Goal: Information Seeking & Learning: Learn about a topic

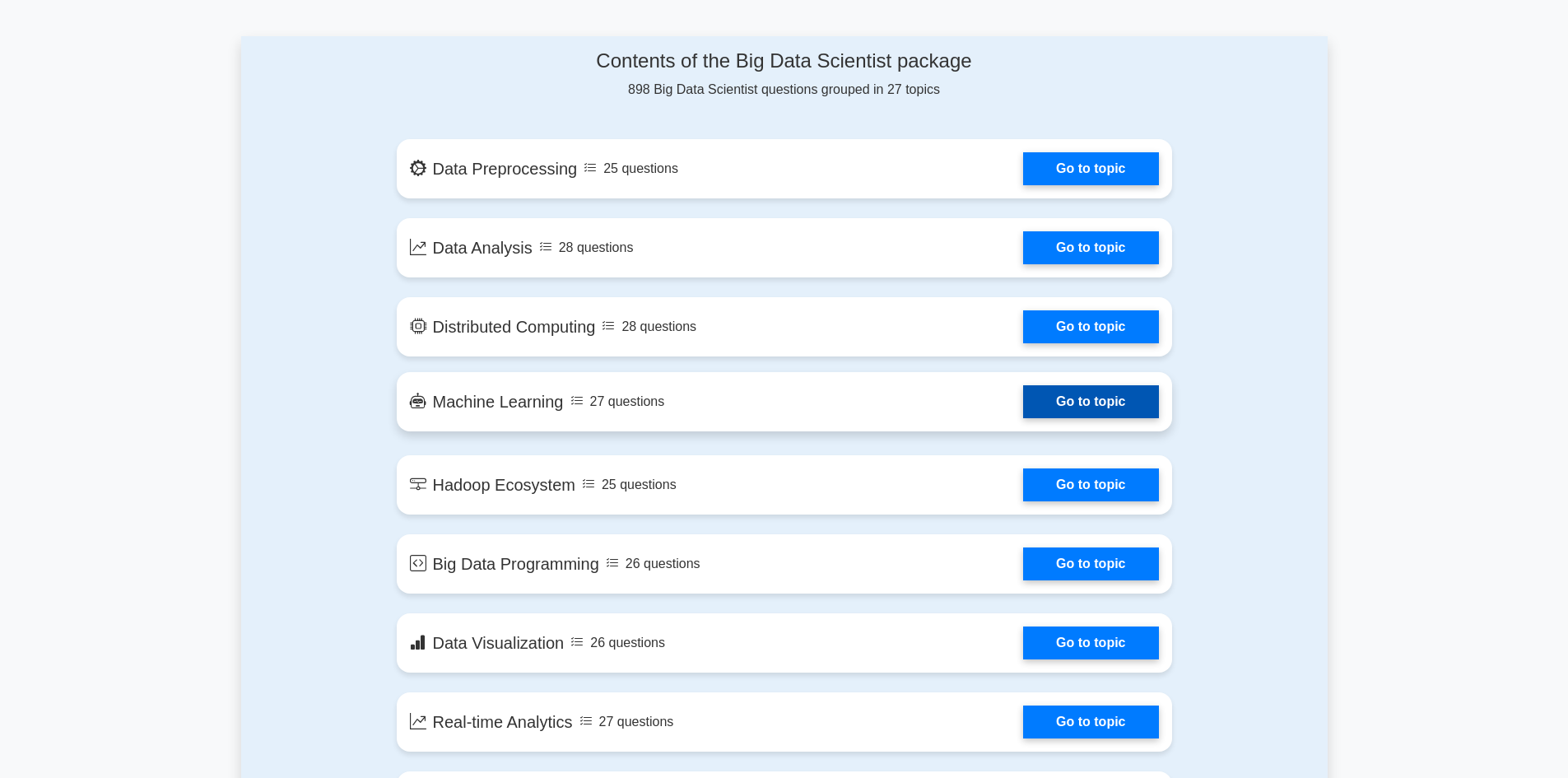
scroll to position [658, 0]
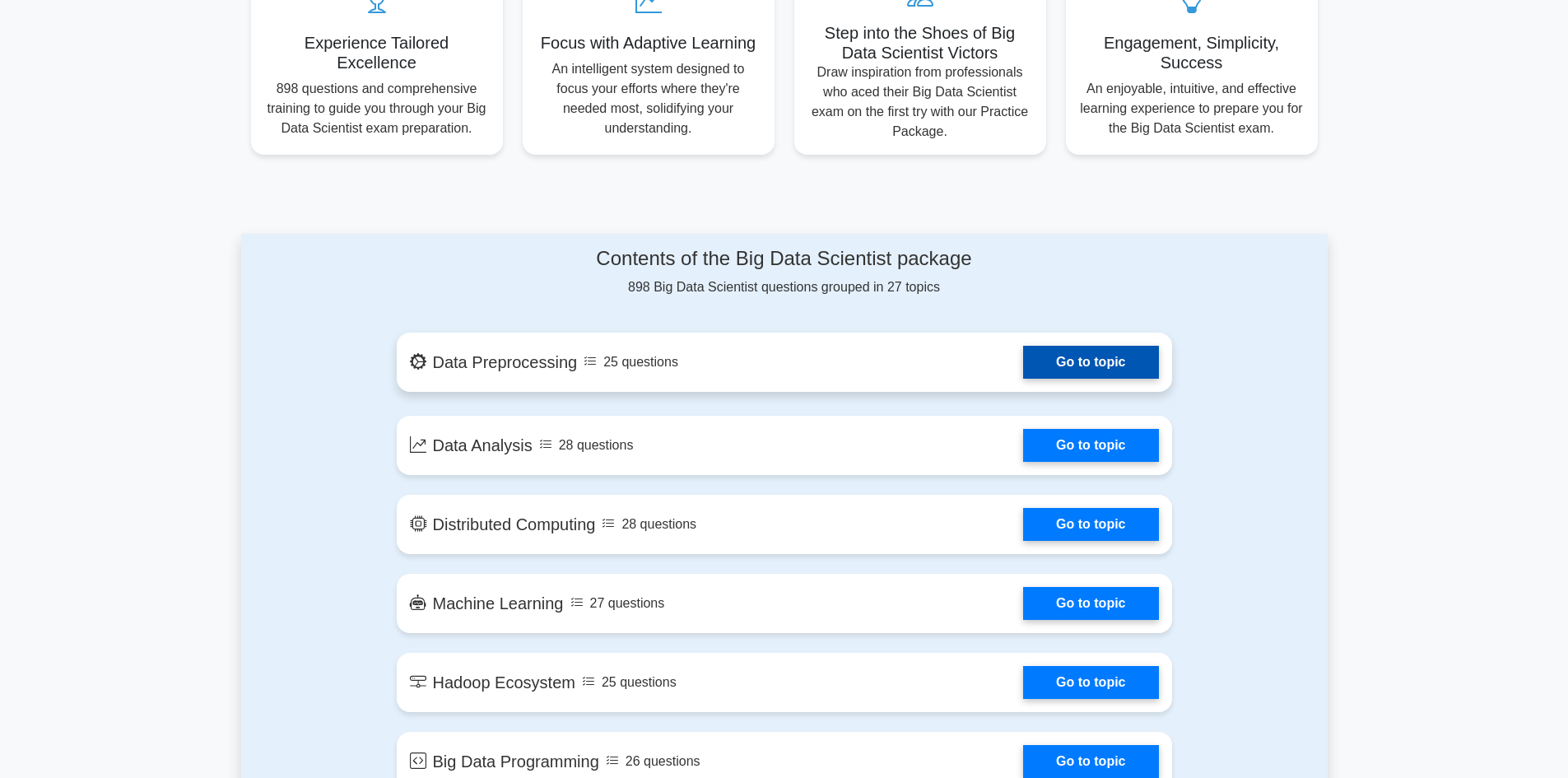
click at [1117, 368] on link "Go to topic" at bounding box center [1090, 362] width 135 height 33
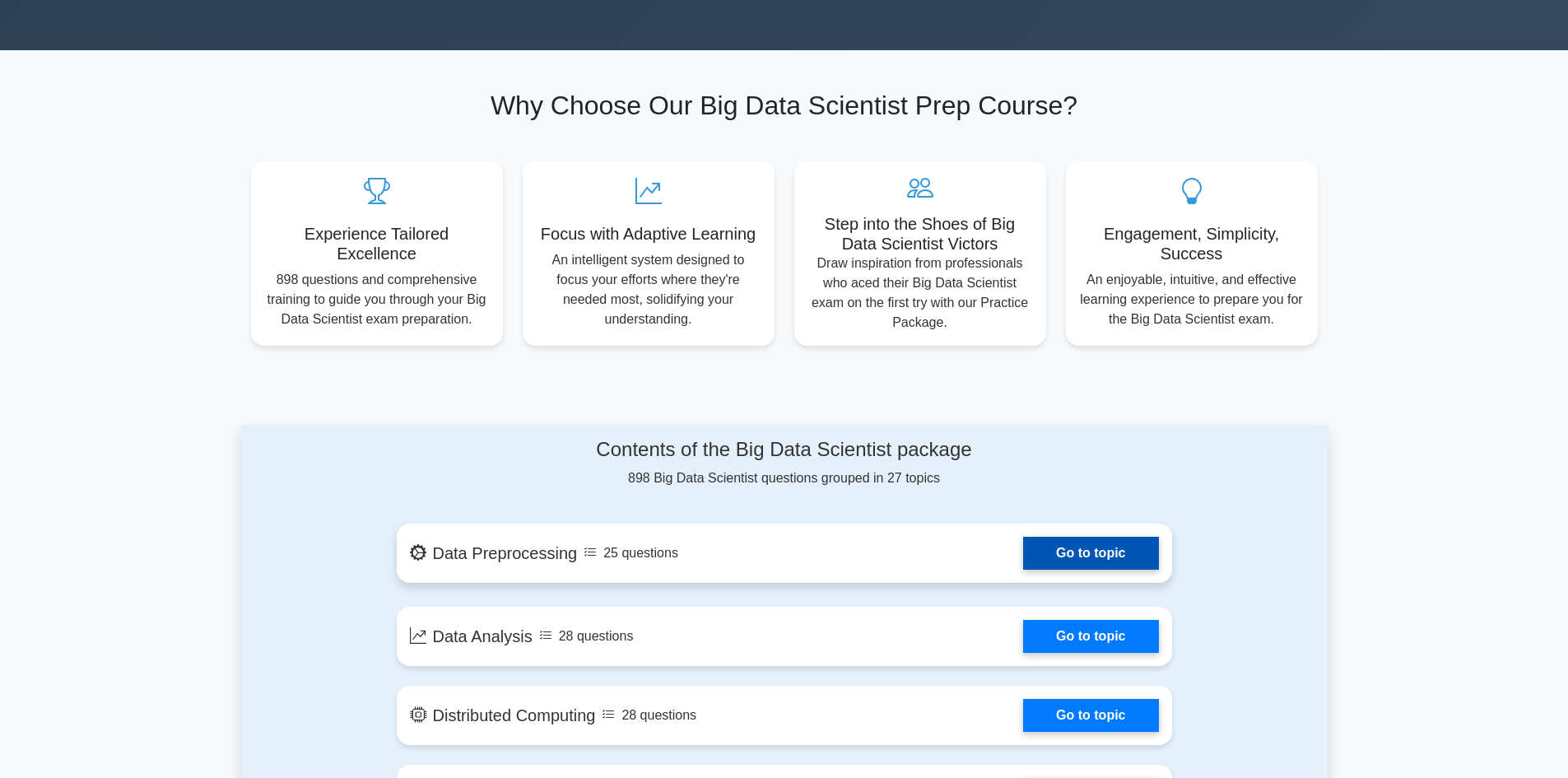
scroll to position [576, 0]
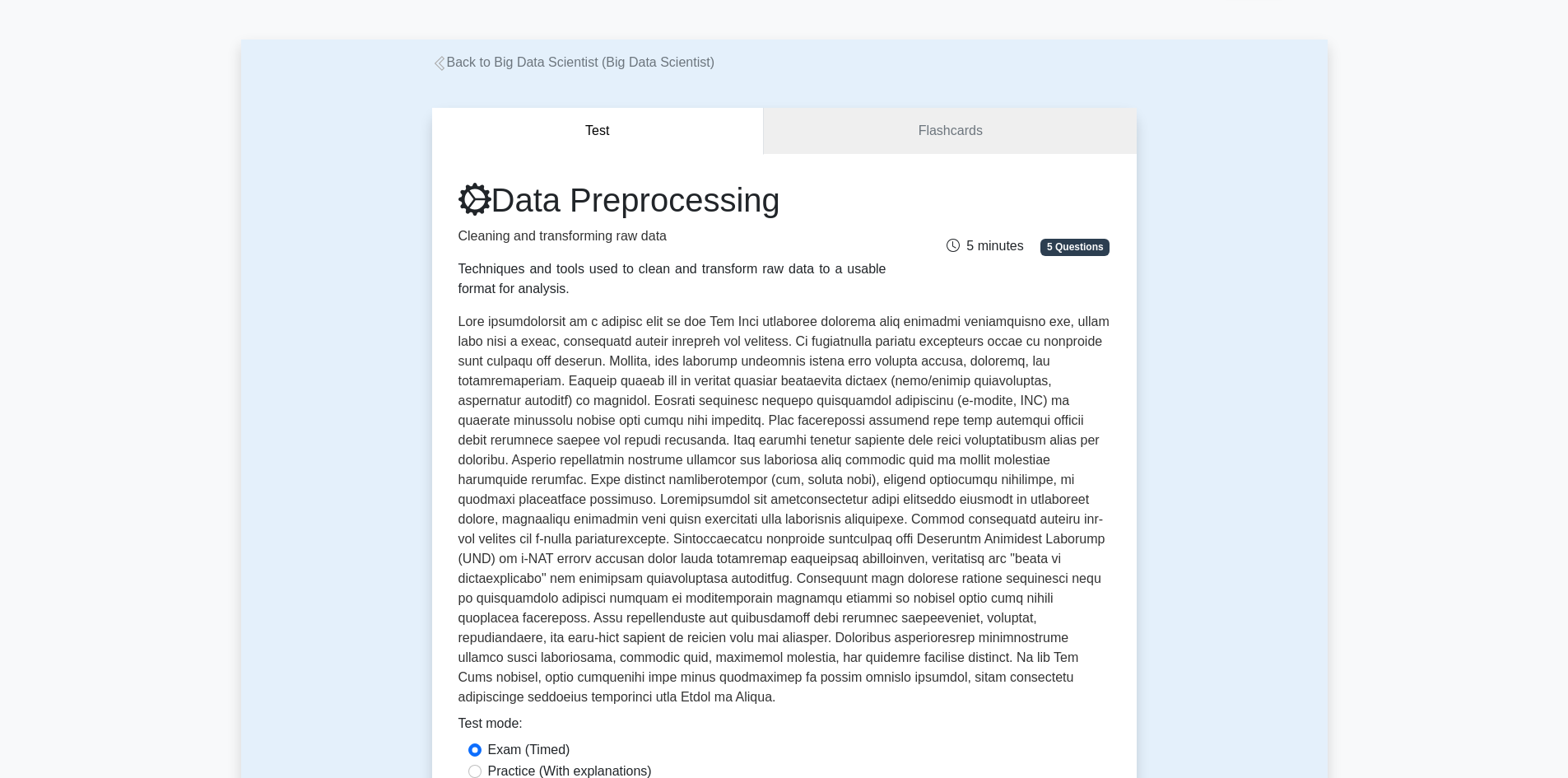
scroll to position [82, 0]
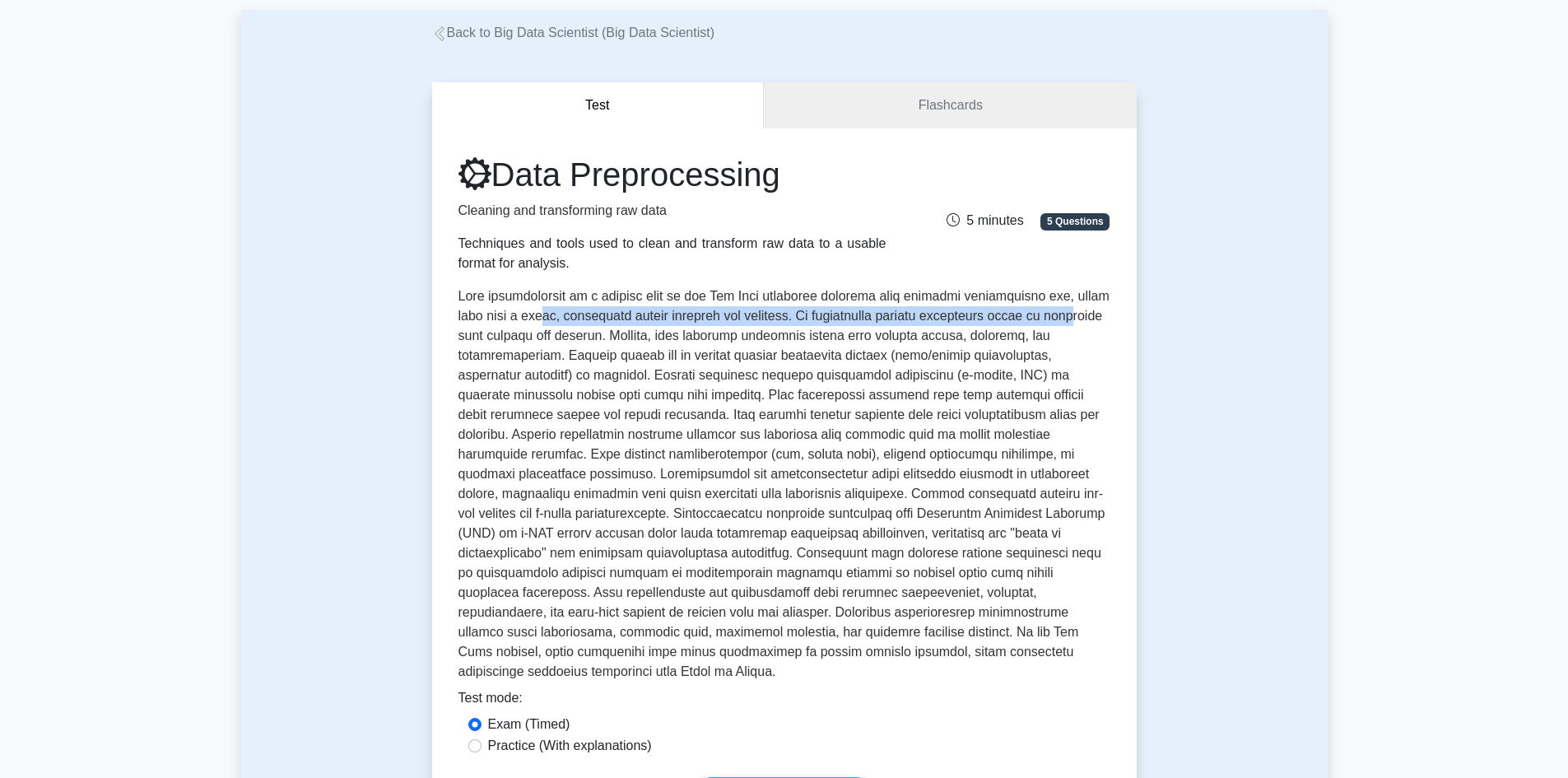
drag, startPoint x: 514, startPoint y: 317, endPoint x: 1138, endPoint y: 336, distance: 624.3
click at [1047, 304] on p at bounding box center [784, 487] width 652 height 402
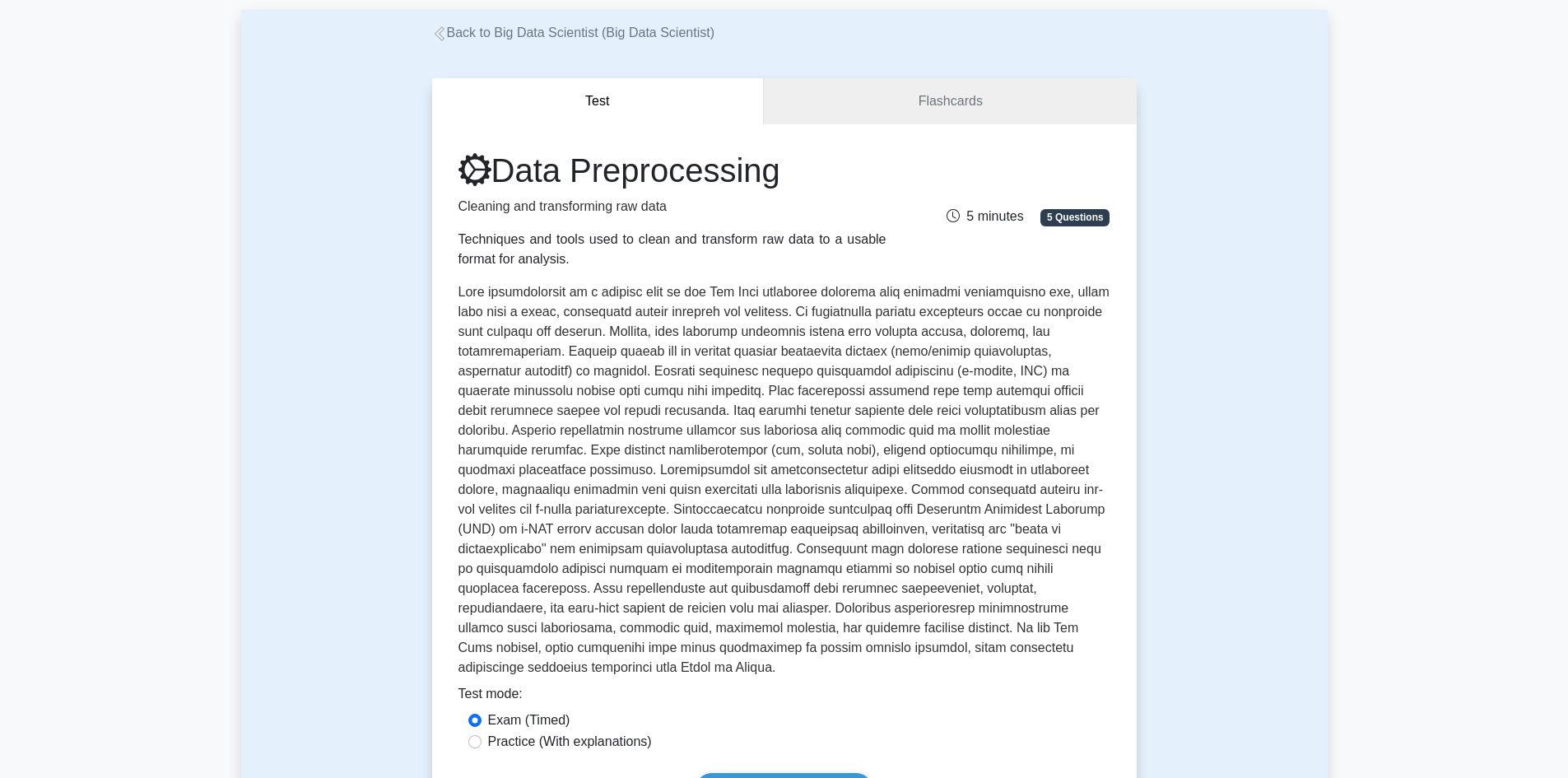
click at [625, 366] on p at bounding box center [784, 483] width 652 height 402
drag, startPoint x: 504, startPoint y: 362, endPoint x: 1078, endPoint y: 356, distance: 574.0
click at [1078, 356] on p at bounding box center [784, 483] width 652 height 402
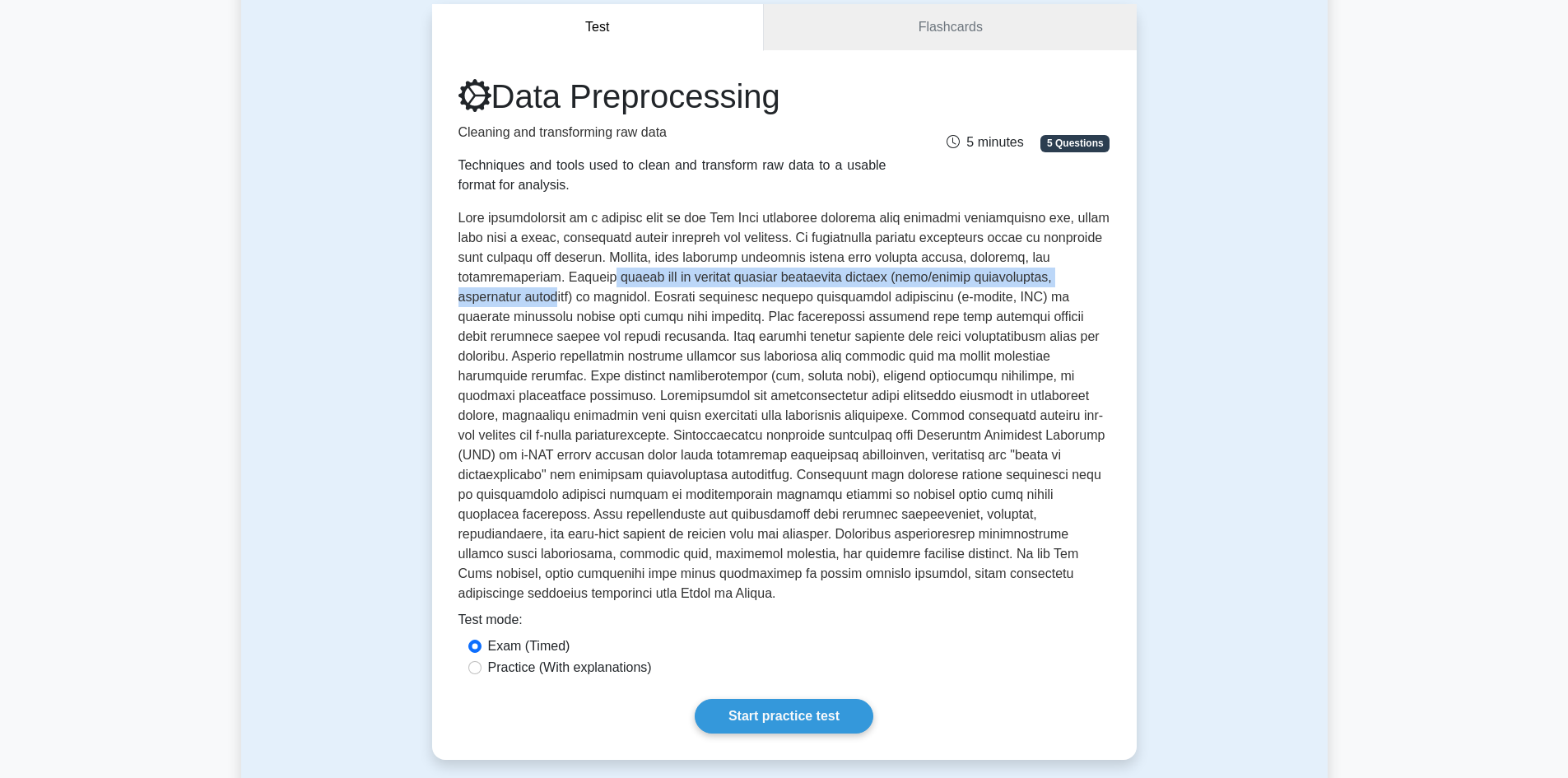
scroll to position [0, 0]
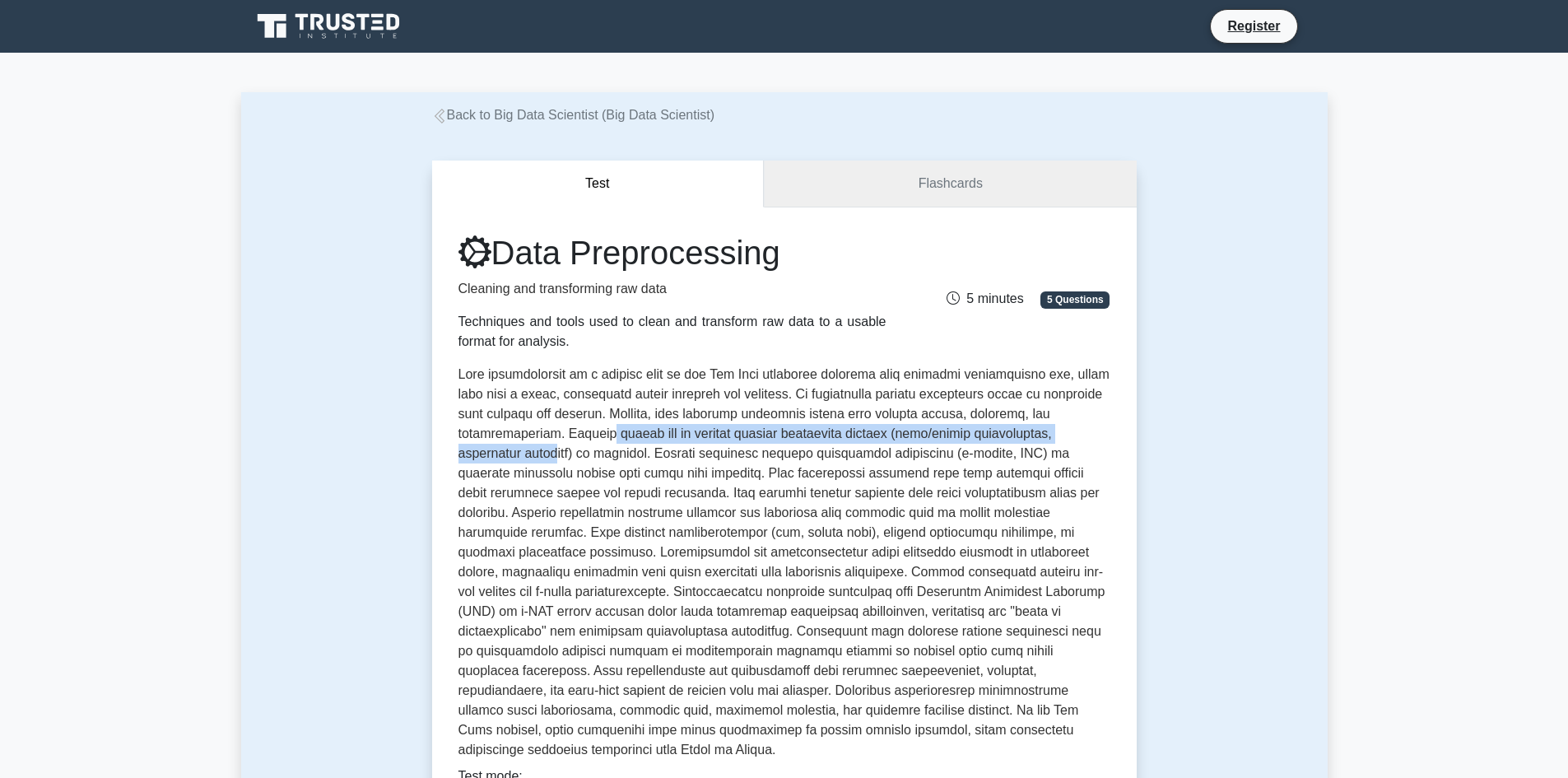
click at [1026, 190] on link "Flashcards" at bounding box center [949, 183] width 372 height 46
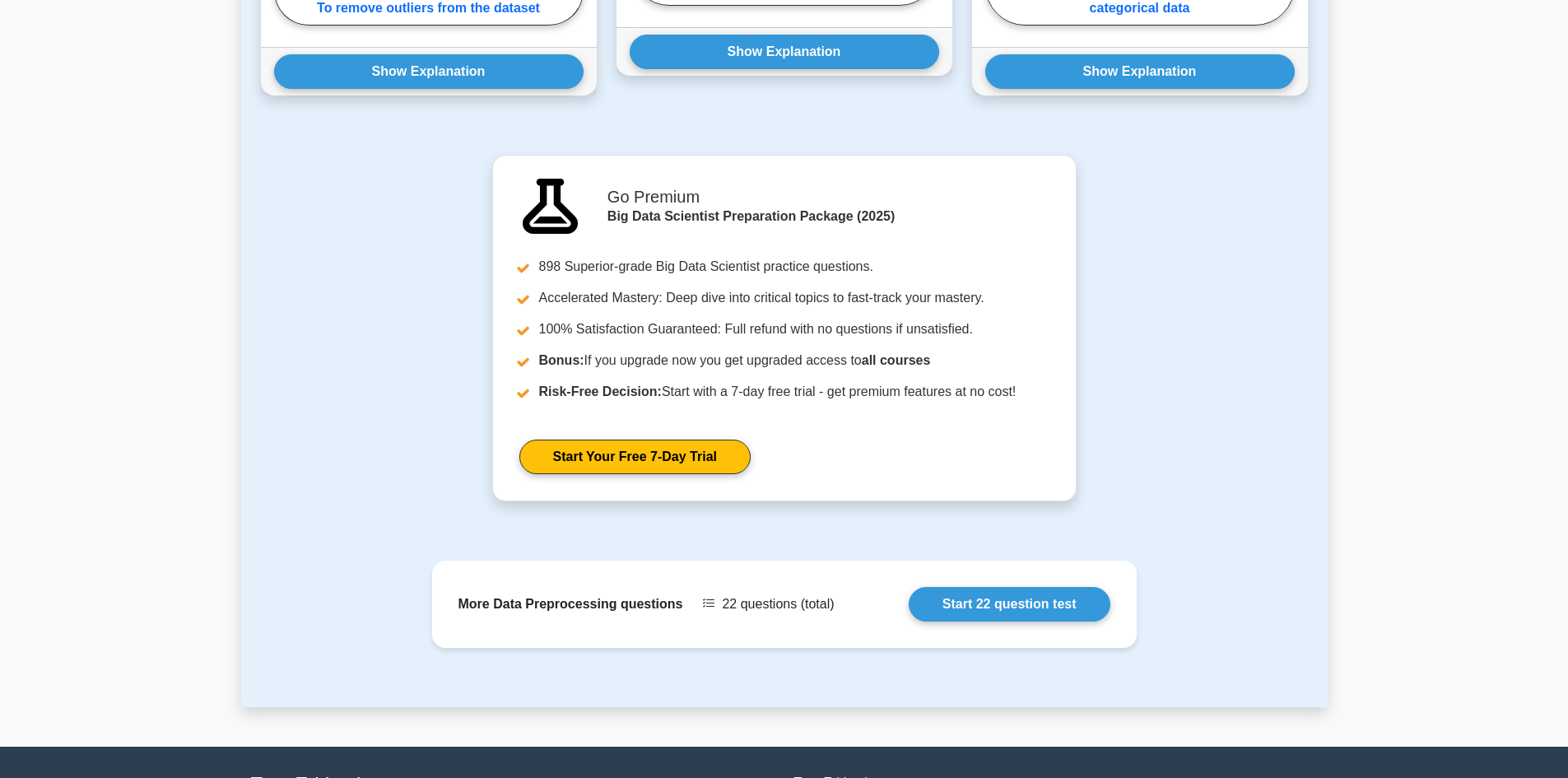
scroll to position [1613, 0]
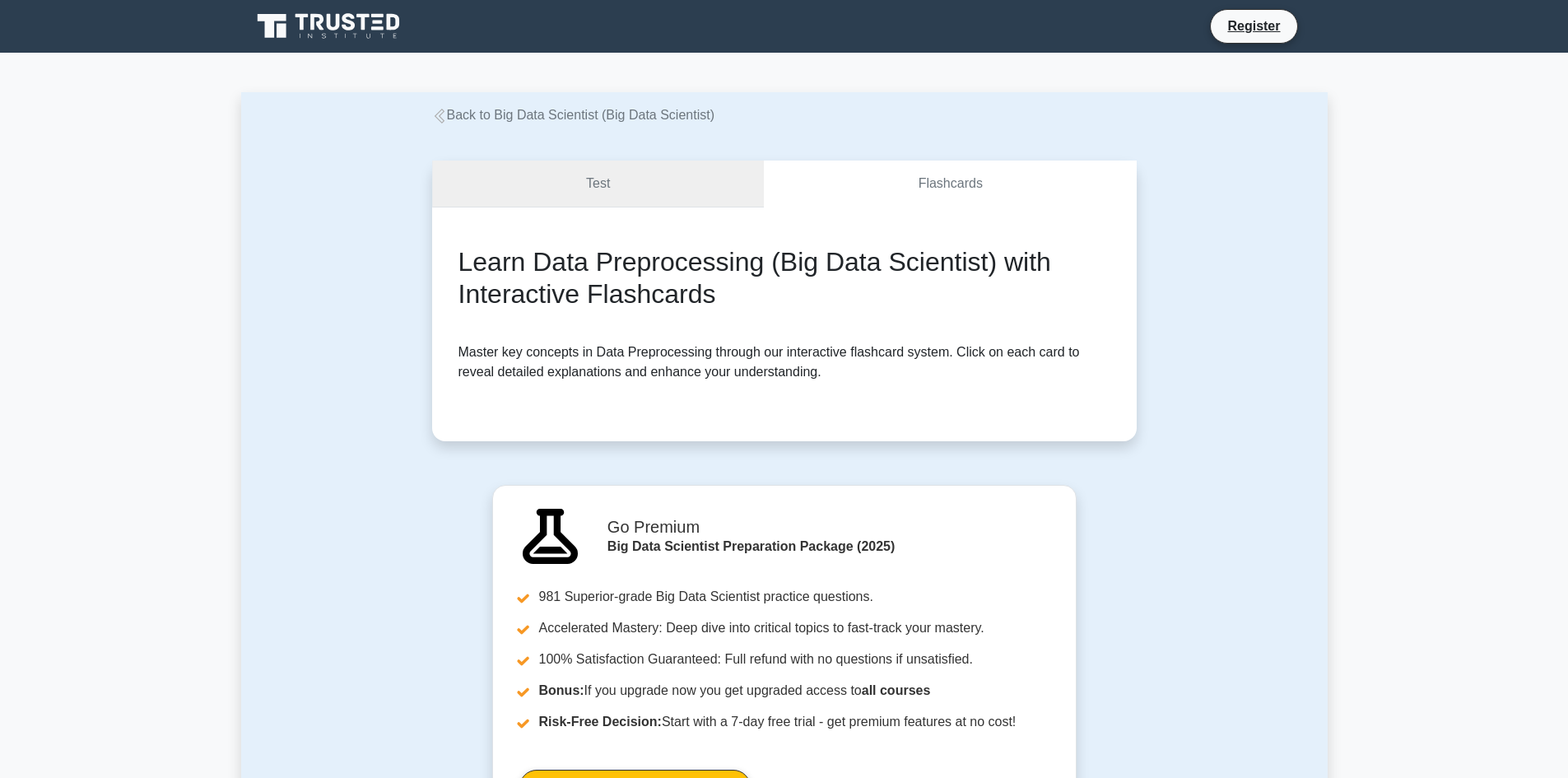
click at [689, 198] on link "Test" at bounding box center [598, 183] width 333 height 46
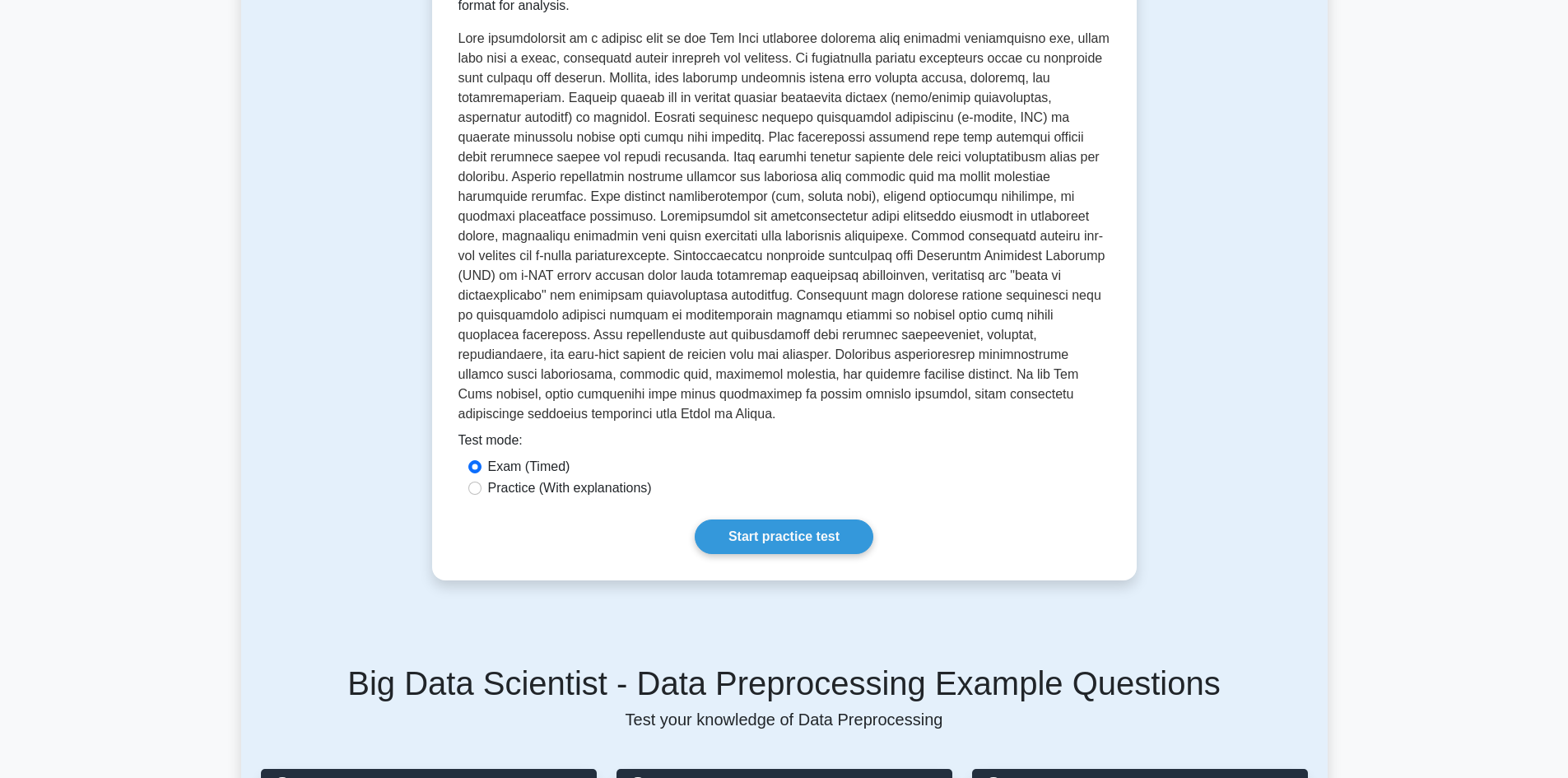
scroll to position [412, 0]
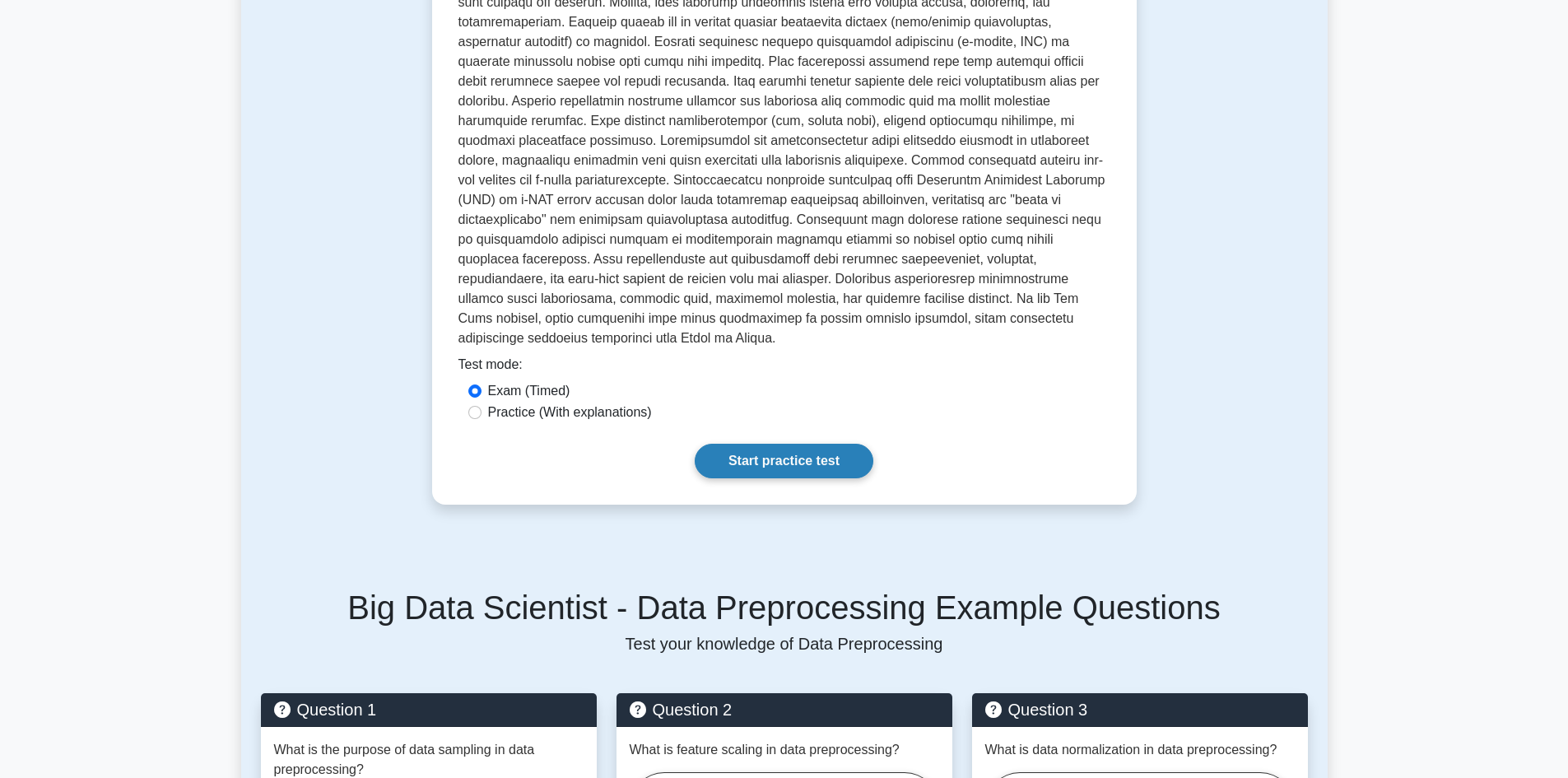
click at [780, 444] on link "Start practice test" at bounding box center [784, 461] width 179 height 35
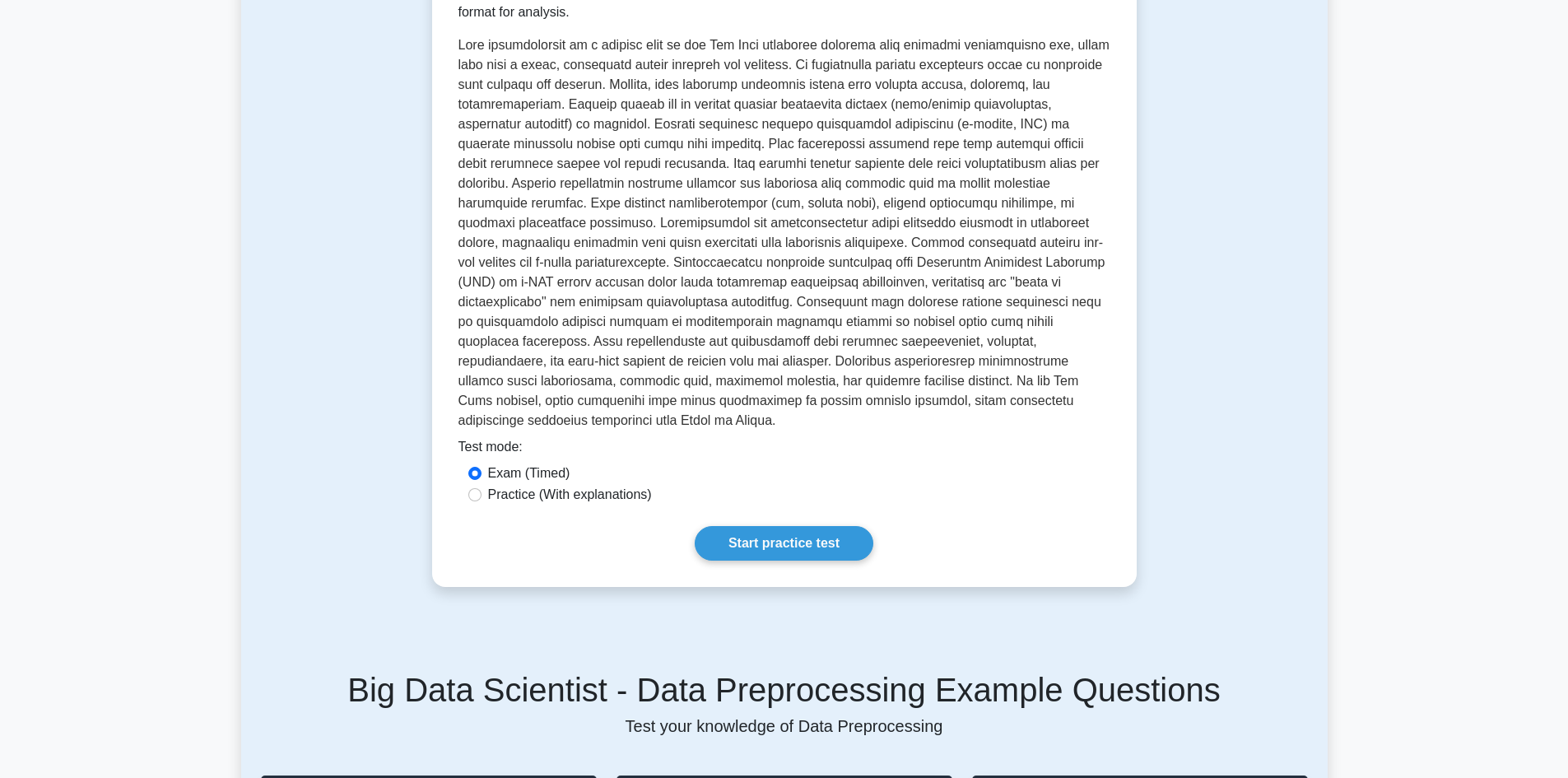
scroll to position [741, 0]
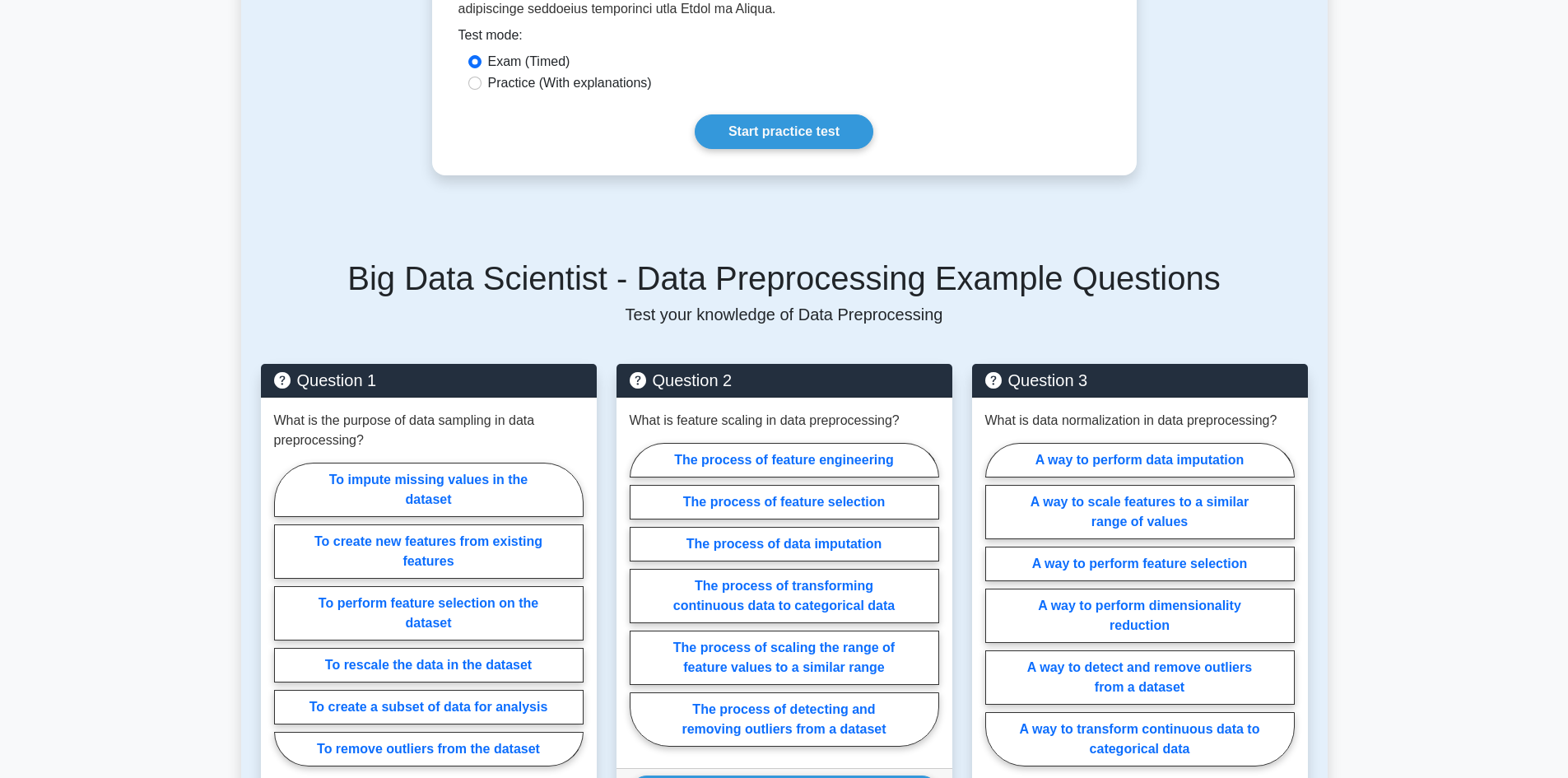
click at [563, 73] on label "Practice (With explanations)" at bounding box center [570, 83] width 164 height 20
click at [481, 76] on input "Practice (With explanations)" at bounding box center [474, 82] width 13 height 13
radio input "true"
click at [762, 115] on link "Start practice test" at bounding box center [784, 131] width 179 height 35
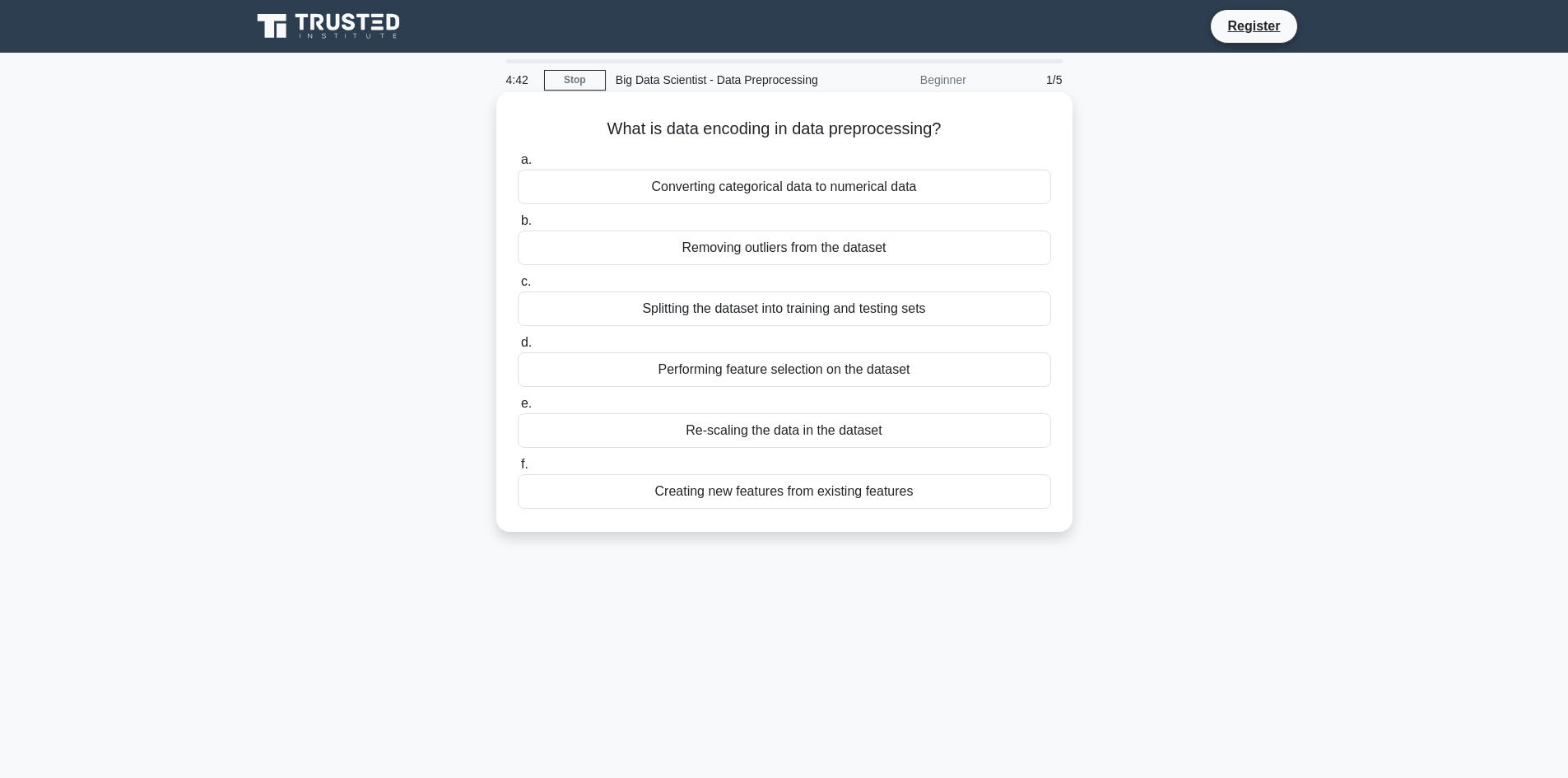
click at [810, 186] on div "Converting categorical data to numerical data" at bounding box center [784, 187] width 534 height 35
click at [518, 165] on input "a. Converting categorical data to numerical data" at bounding box center [518, 160] width 0 height 11
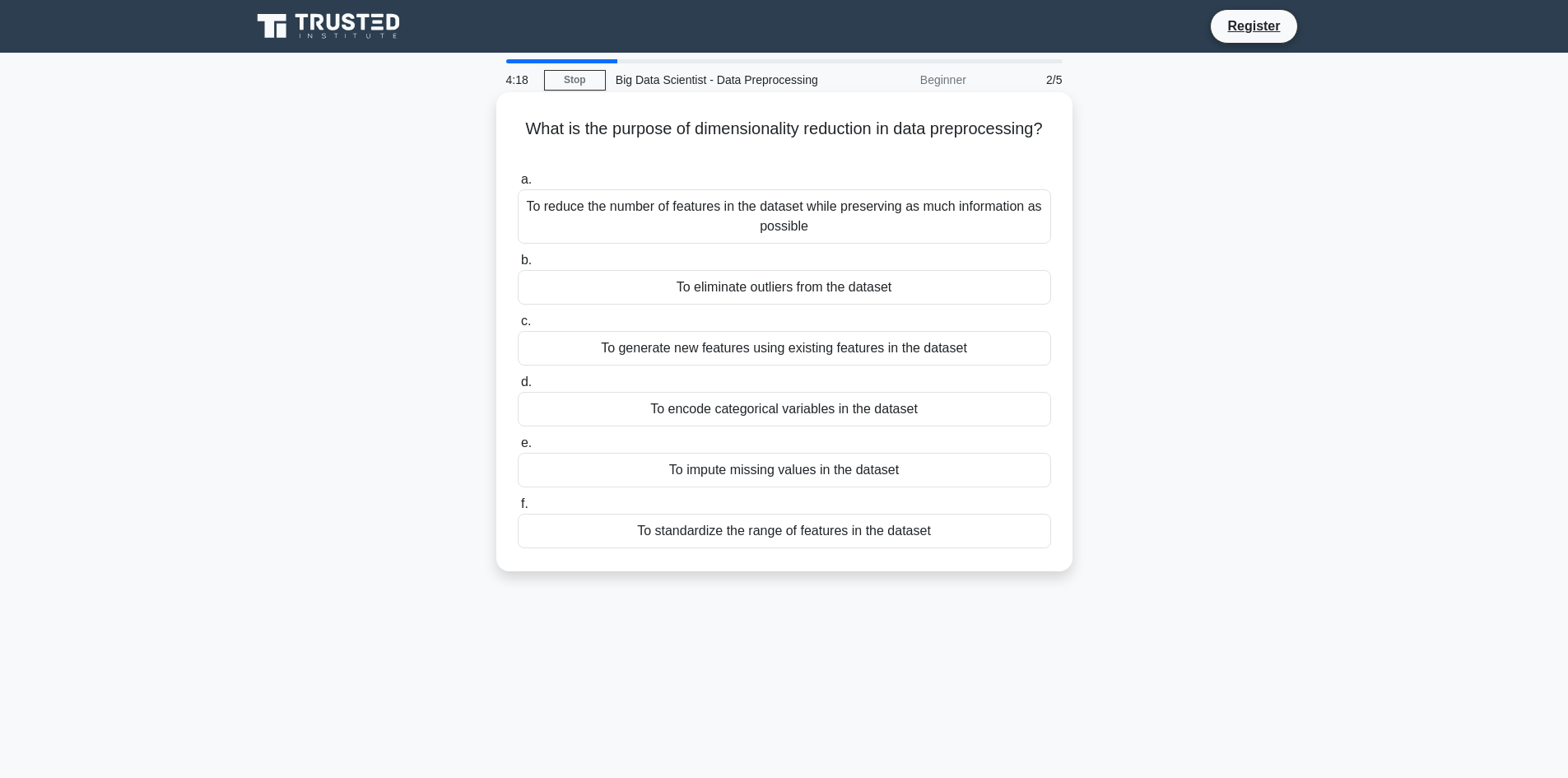
click at [889, 213] on div "To reduce the number of features in the dataset while preserving as much inform…" at bounding box center [784, 216] width 534 height 54
click at [518, 185] on input "a. To reduce the number of features in the dataset while preserving as much inf…" at bounding box center [518, 180] width 0 height 11
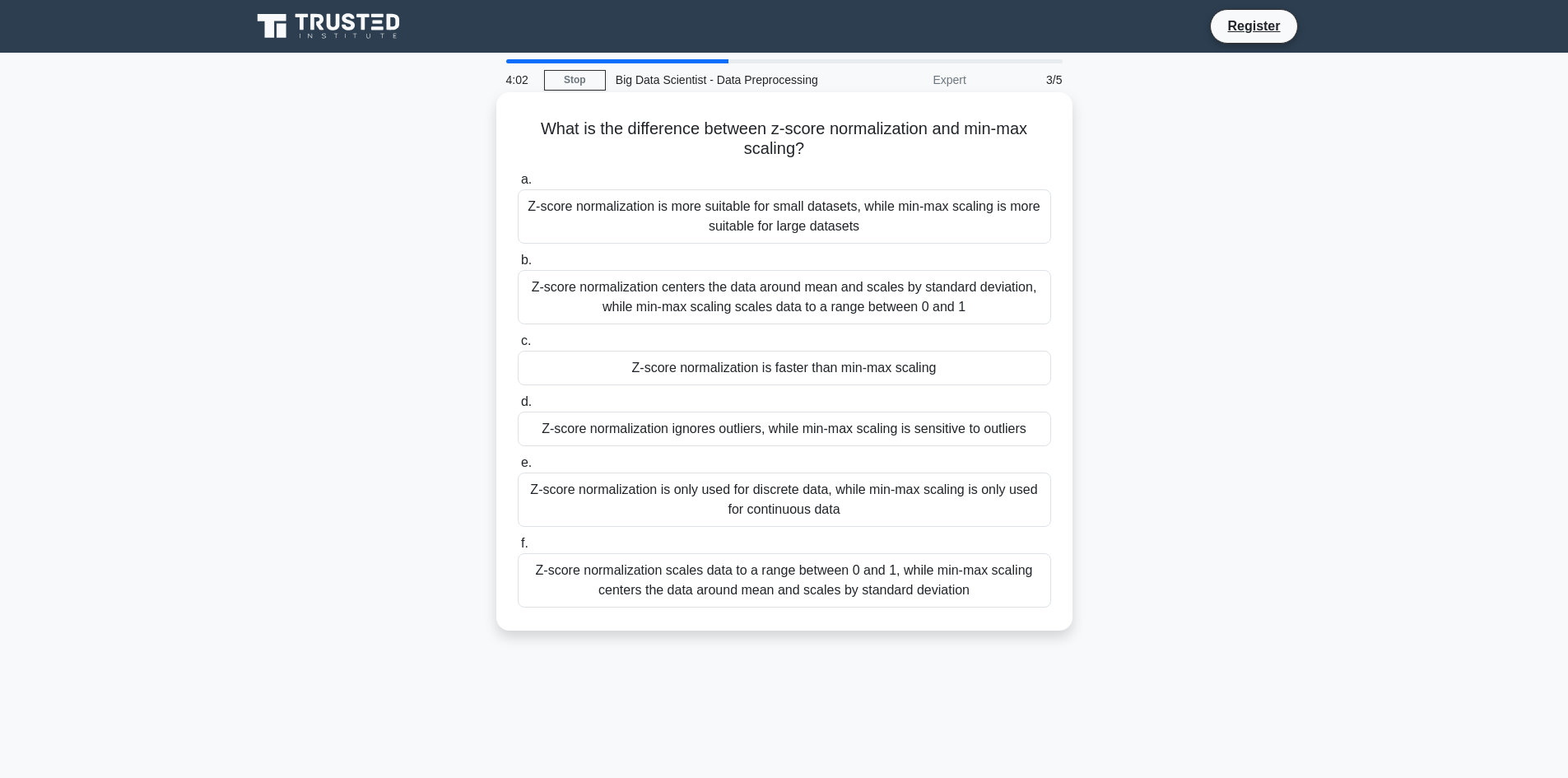
click at [906, 303] on div "Z-score normalization centers the data around mean and scales by standard devia…" at bounding box center [784, 297] width 534 height 54
click at [518, 266] on input "b. Z-score normalization centers the data around mean and scales by standard de…" at bounding box center [518, 260] width 0 height 11
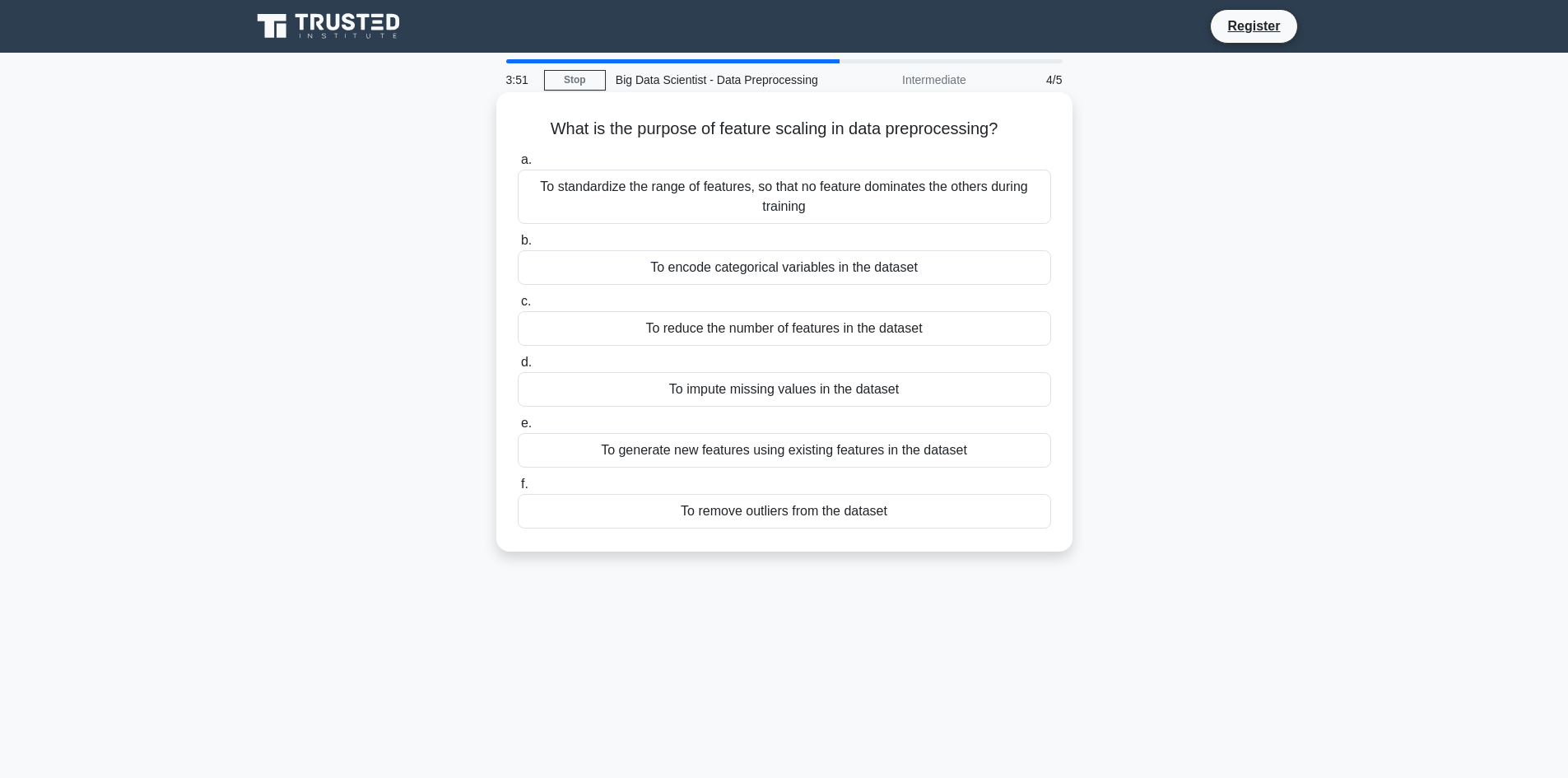
click at [879, 190] on div "To standardize the range of features, so that no feature dominates the others d…" at bounding box center [784, 197] width 534 height 54
click at [518, 165] on input "a. To standardize the range of features, so that no feature dominates the other…" at bounding box center [518, 160] width 0 height 11
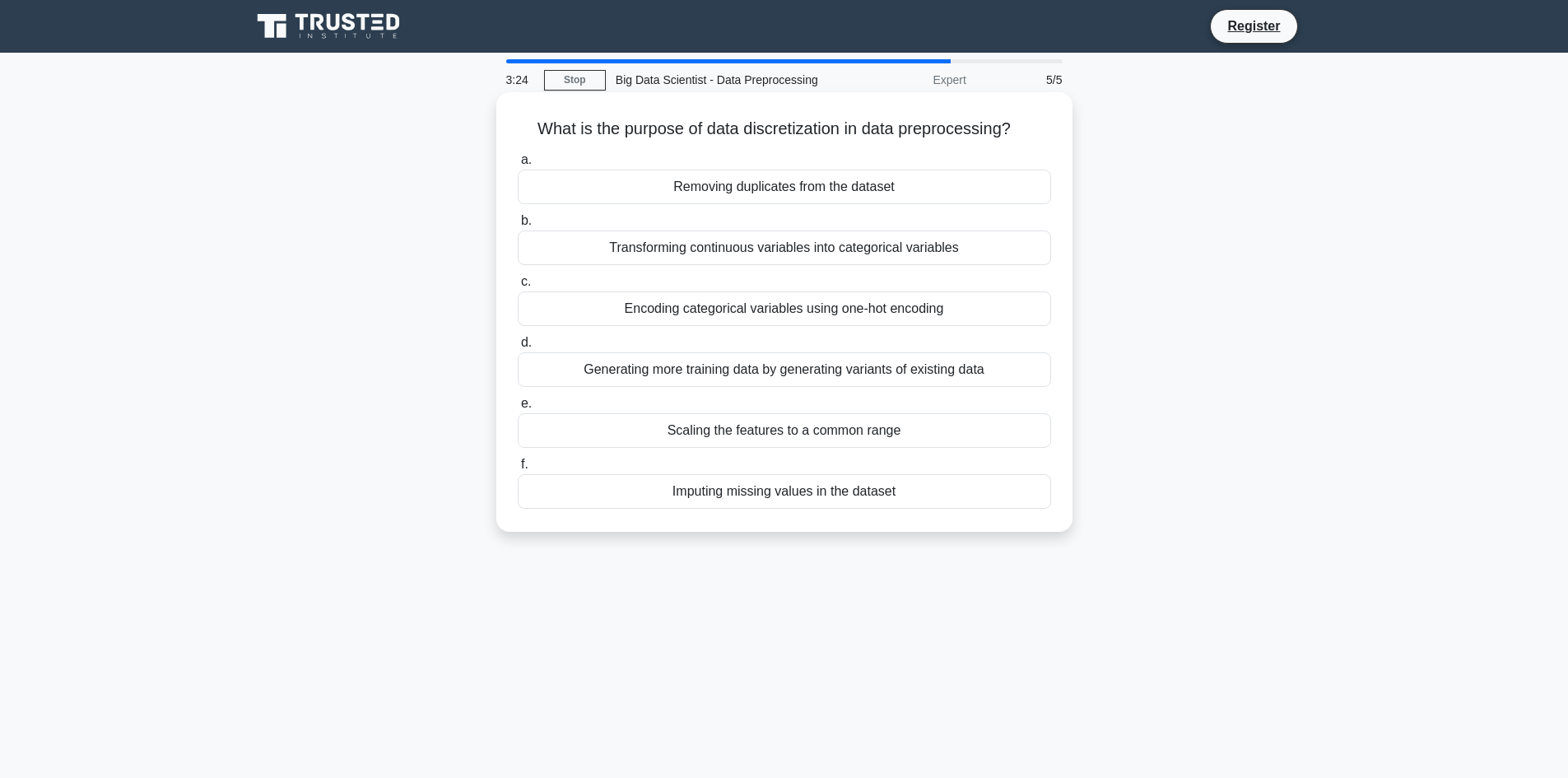
click at [787, 242] on div "Transforming continuous variables into categorical variables" at bounding box center [784, 247] width 534 height 35
click at [518, 226] on input "b. Transforming continuous variables into categorical variables" at bounding box center [518, 220] width 0 height 11
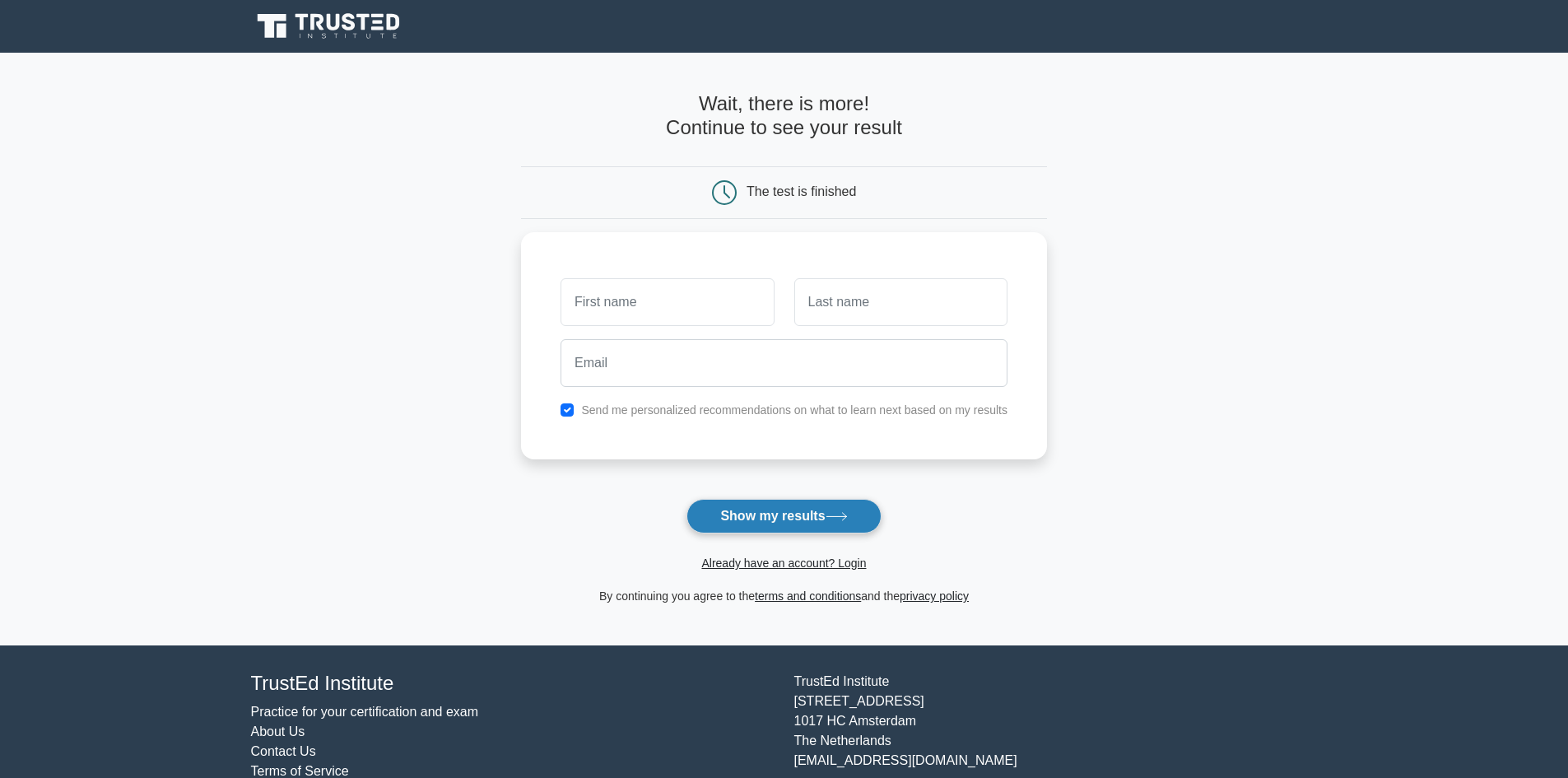
click at [801, 518] on button "Show my results" at bounding box center [784, 516] width 195 height 35
click at [624, 298] on input "text" at bounding box center [667, 298] width 213 height 47
click at [563, 413] on div "Send me personalized recommendations on what to learn next based on my results" at bounding box center [784, 406] width 466 height 20
click at [569, 402] on input "checkbox" at bounding box center [566, 405] width 13 height 13
checkbox input "false"
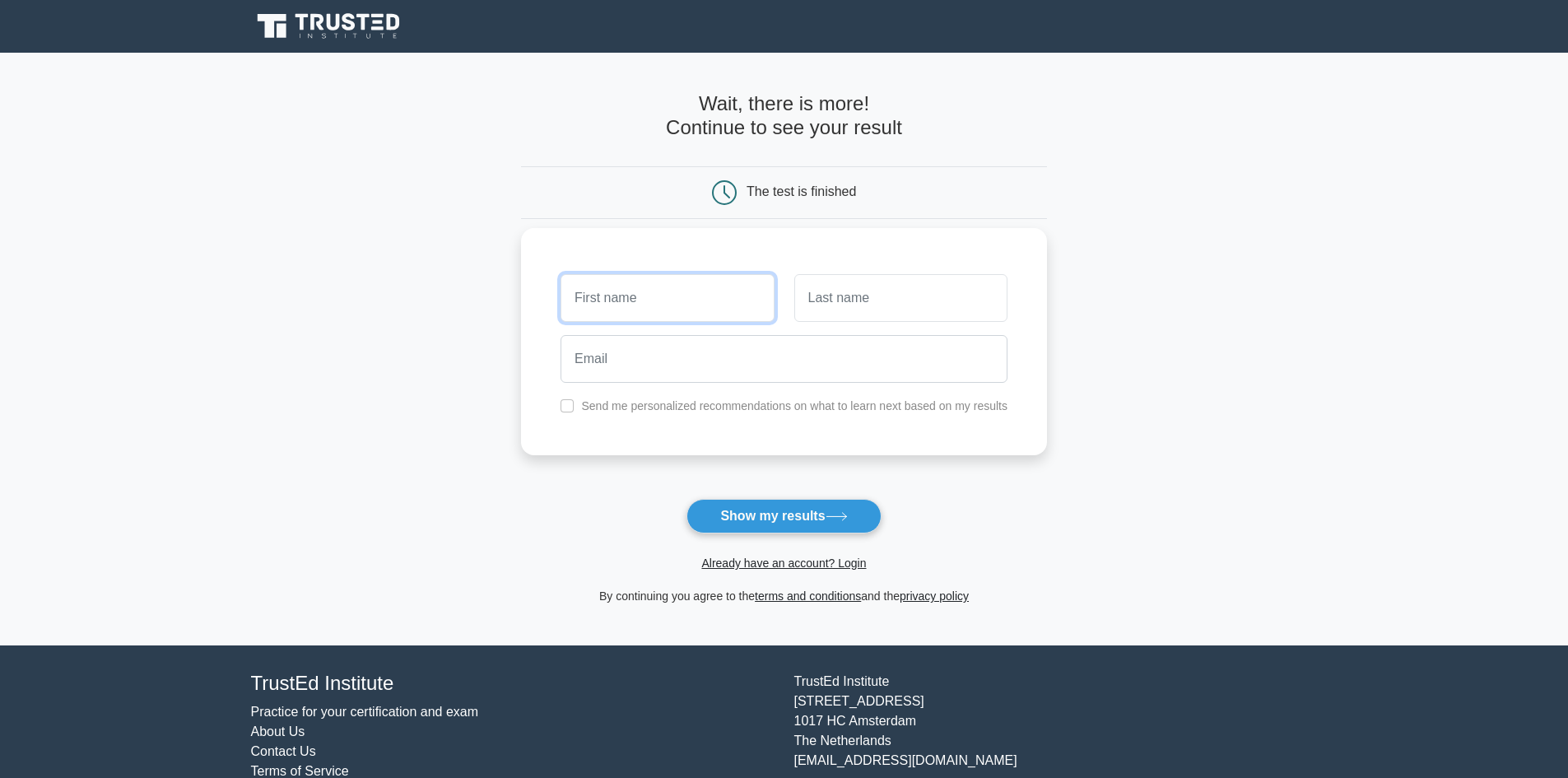
click at [648, 283] on input "text" at bounding box center [667, 298] width 213 height 47
type input "Bhargavi"
click at [851, 502] on button "Show my results" at bounding box center [784, 516] width 195 height 35
drag, startPoint x: 651, startPoint y: 126, endPoint x: 917, endPoint y: 128, distance: 266.0
click at [917, 128] on h4 "Wait, there is more! Continue to see your result" at bounding box center [784, 116] width 526 height 47
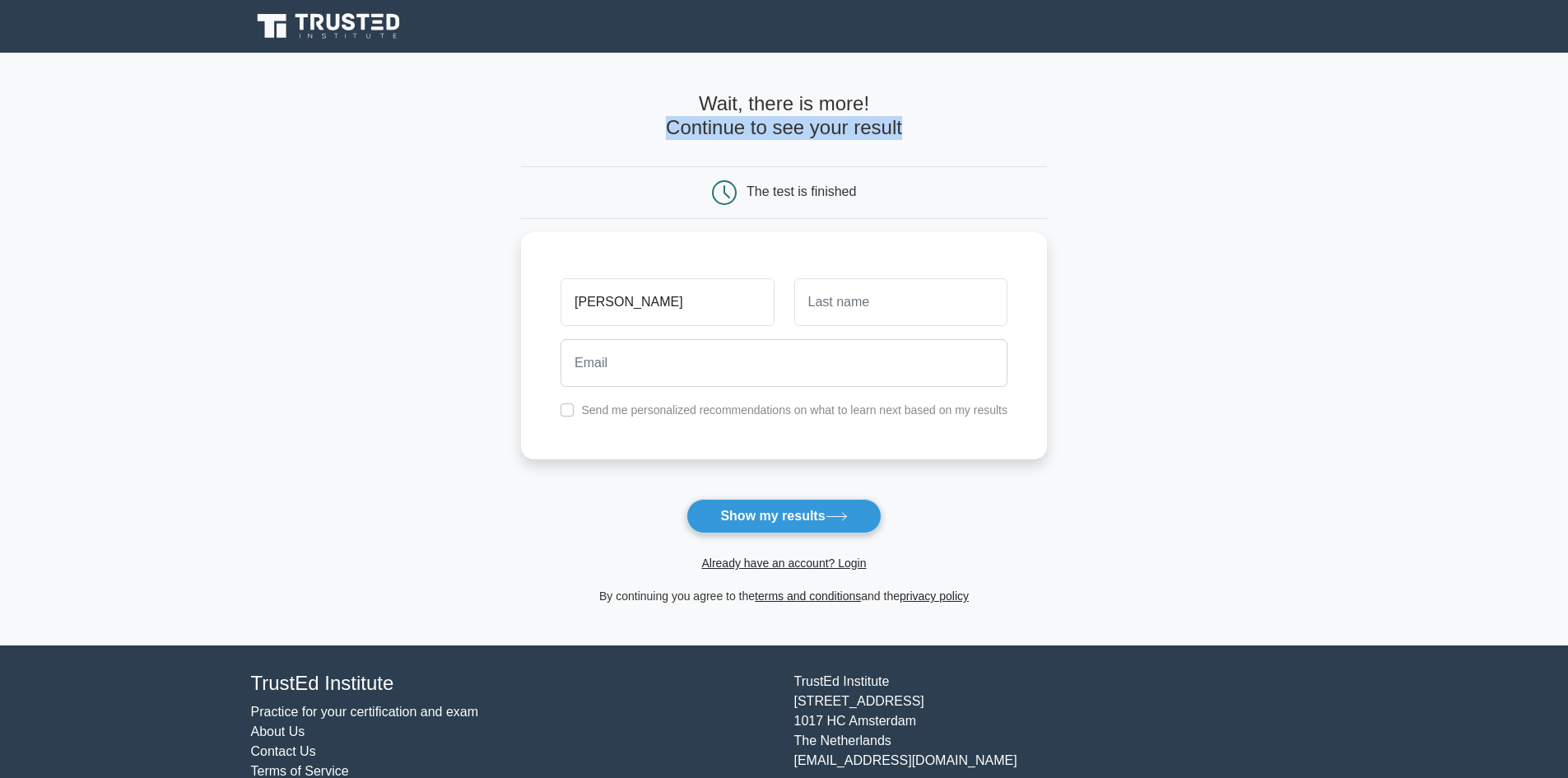
click at [938, 123] on h4 "Wait, there is more! Continue to see your result" at bounding box center [784, 116] width 526 height 47
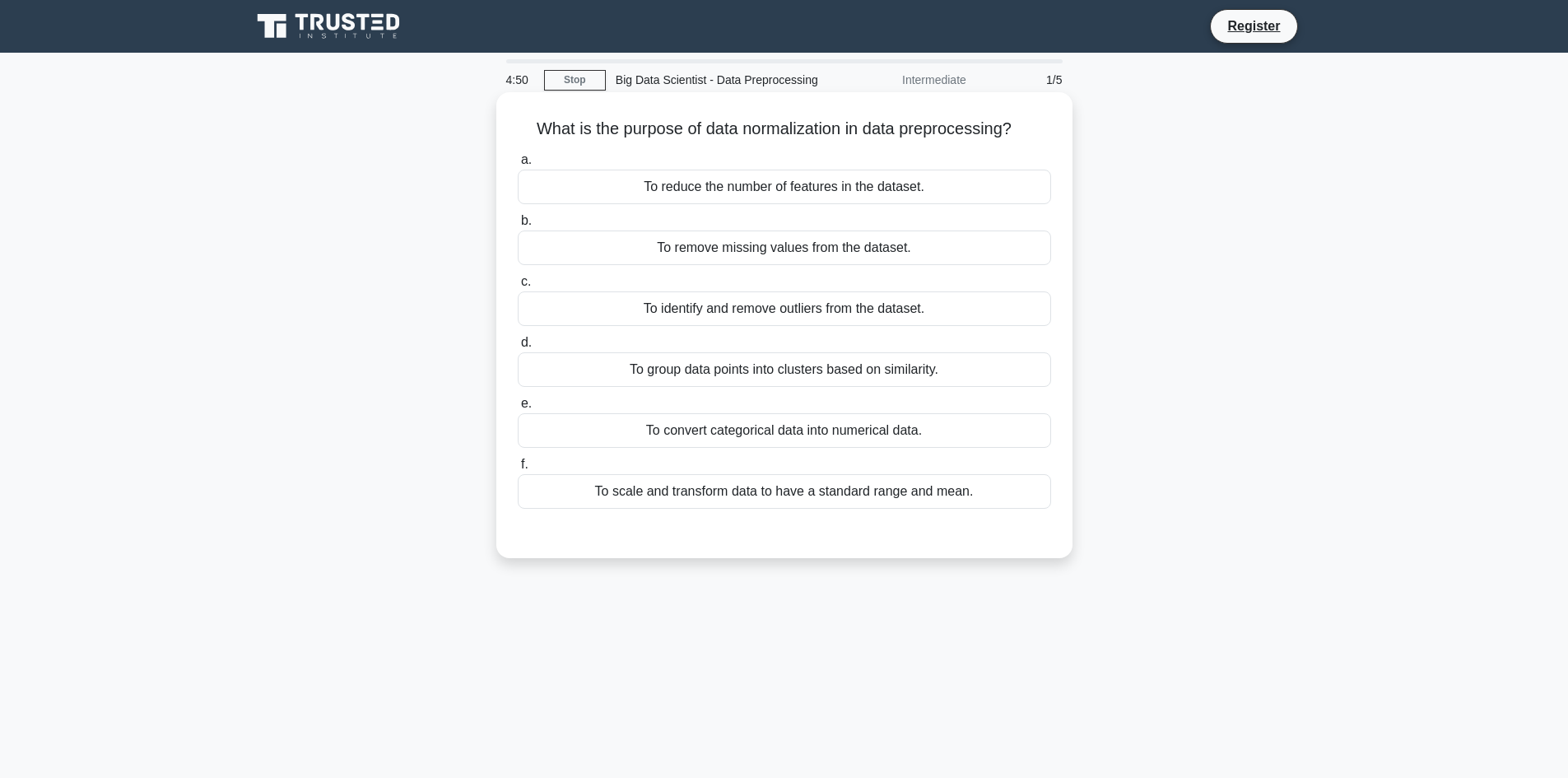
click at [911, 482] on div "To scale and transform data to have a standard range and mean." at bounding box center [784, 491] width 534 height 35
click at [518, 471] on input "f. To scale and transform data to have a standard range and mean." at bounding box center [518, 465] width 0 height 11
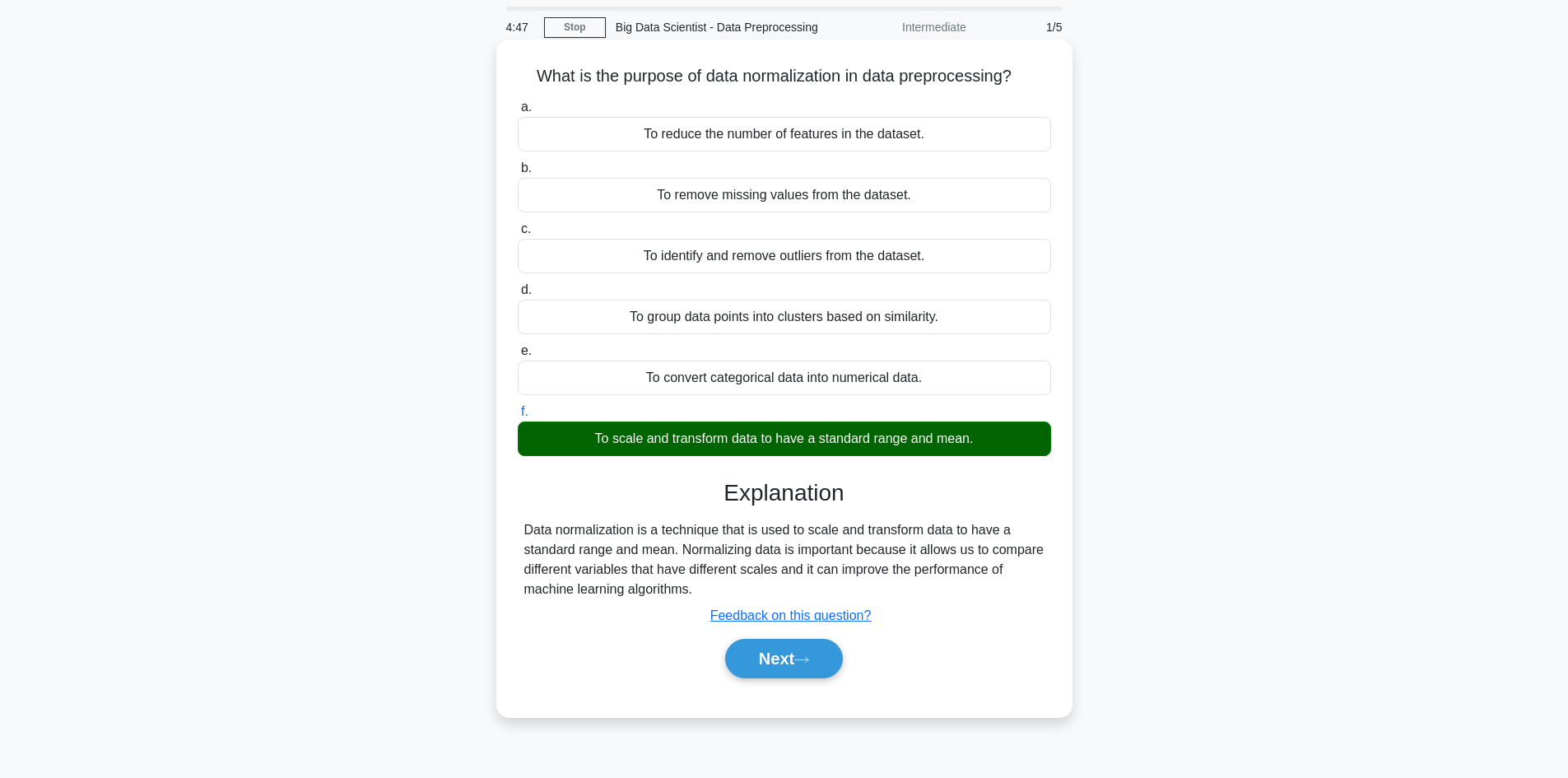
scroll to position [82, 0]
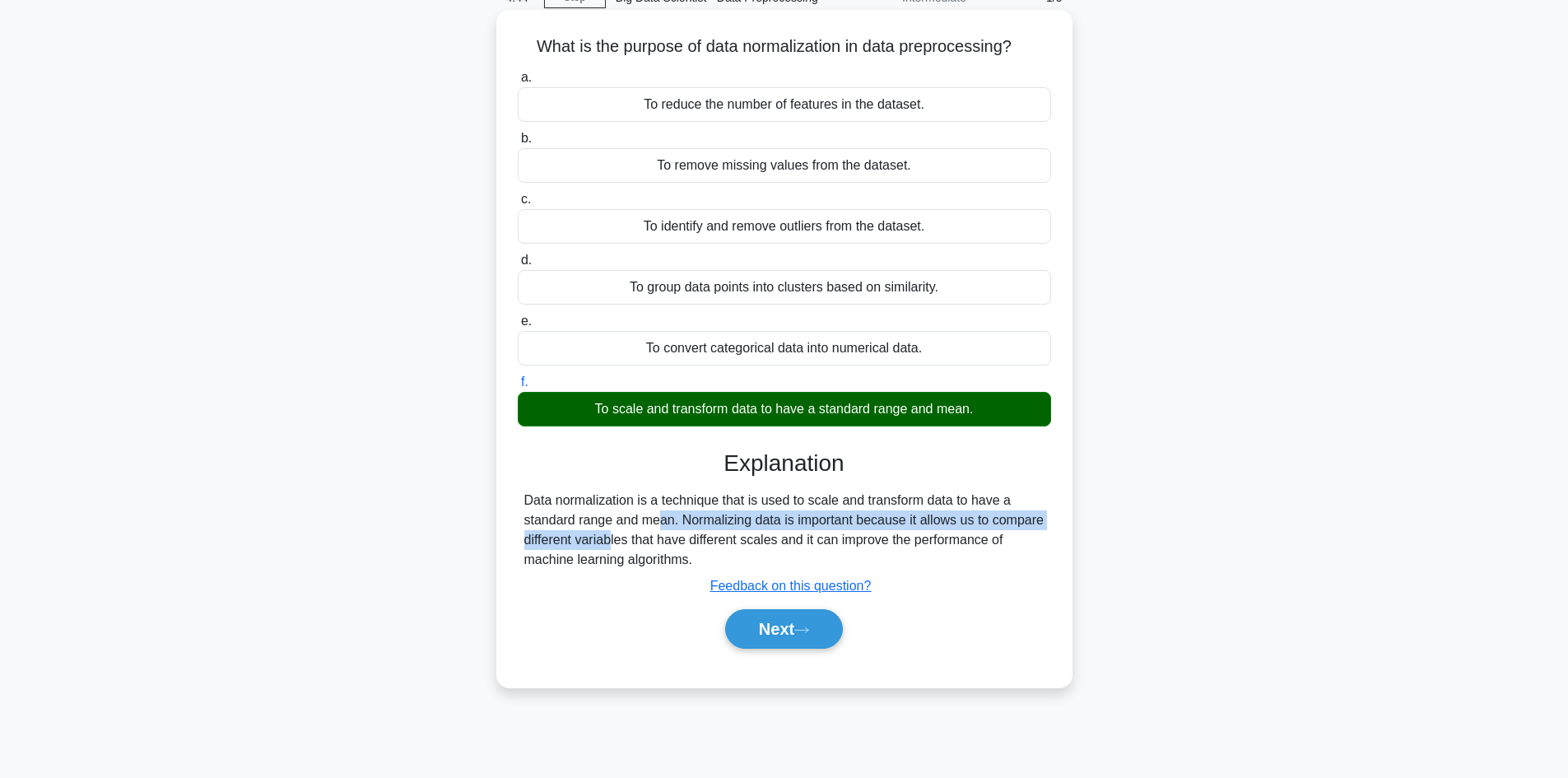
drag, startPoint x: 550, startPoint y: 524, endPoint x: 1052, endPoint y: 519, distance: 502.0
click at [1052, 519] on div "What is the purpose of data normalization in data preprocessing? .spinner_0XTQ{…" at bounding box center [784, 349] width 563 height 664
click at [1013, 543] on div "Data normalization is a technique that is used to scale and transform data to h…" at bounding box center [784, 530] width 520 height 79
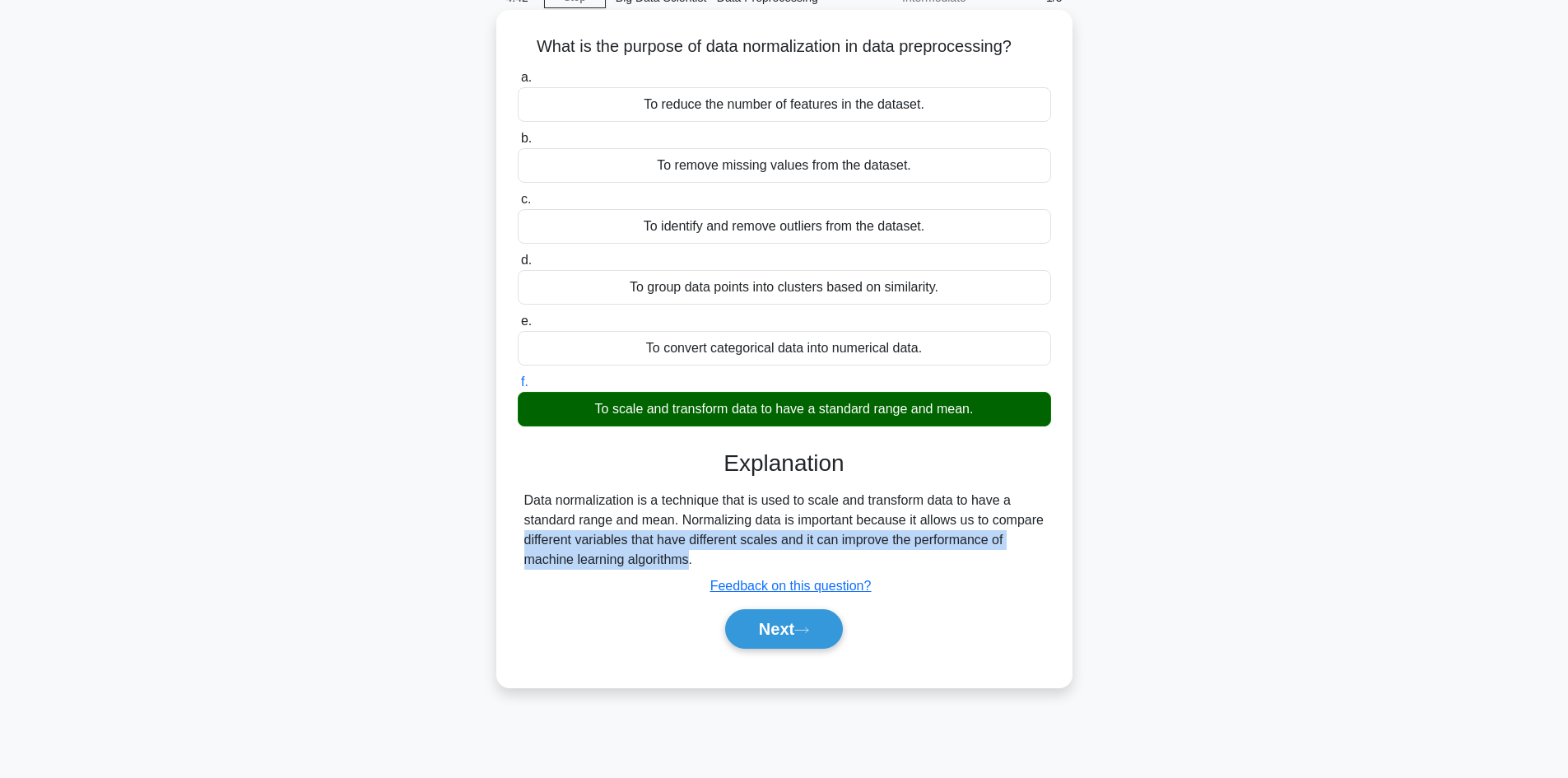
drag, startPoint x: 584, startPoint y: 563, endPoint x: 935, endPoint y: 515, distance: 354.3
click at [935, 515] on div "Data normalization is a technique that is used to scale and transform data to h…" at bounding box center [784, 530] width 520 height 79
click at [805, 627] on icon at bounding box center [801, 630] width 15 height 9
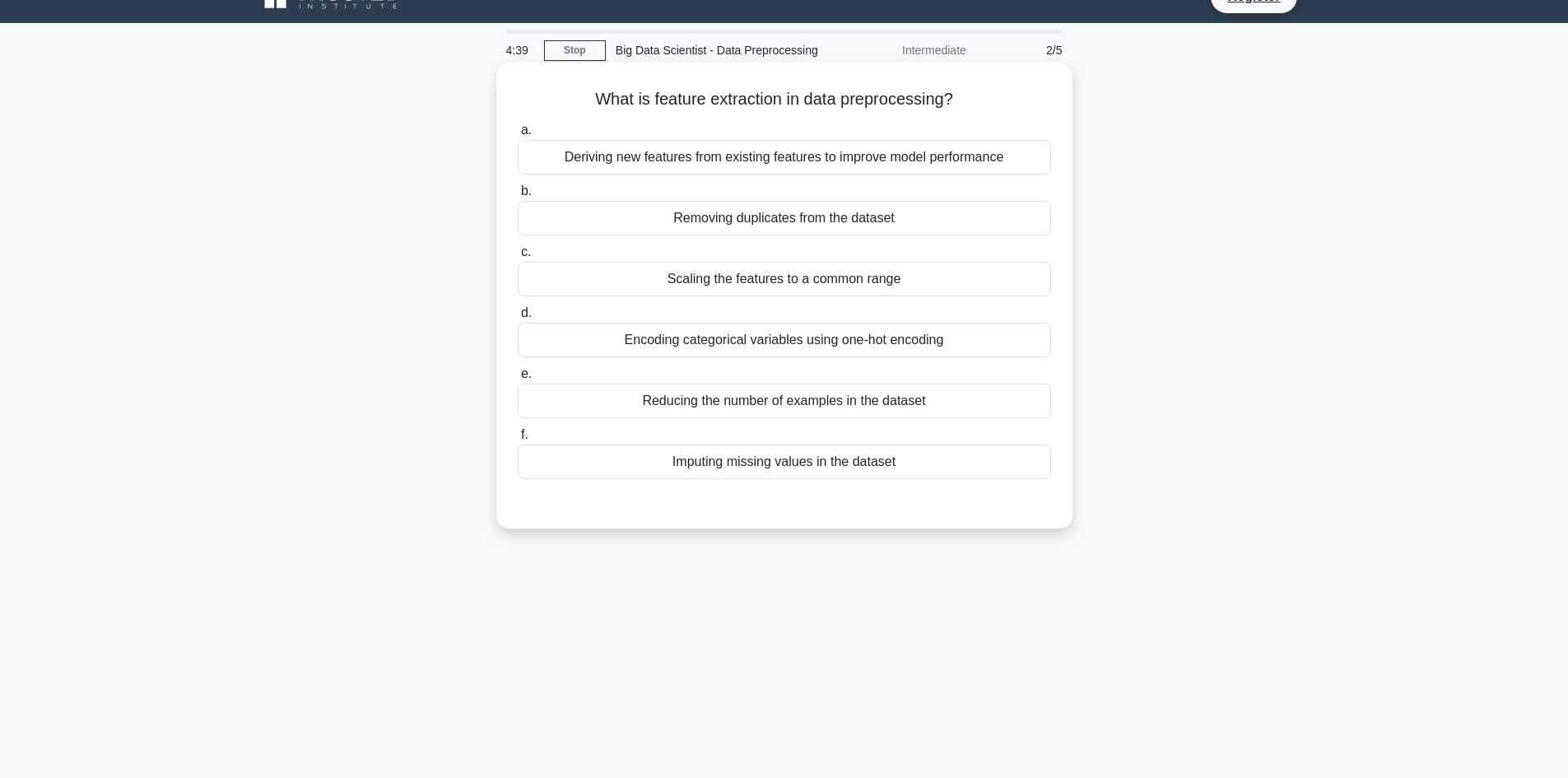
scroll to position [0, 0]
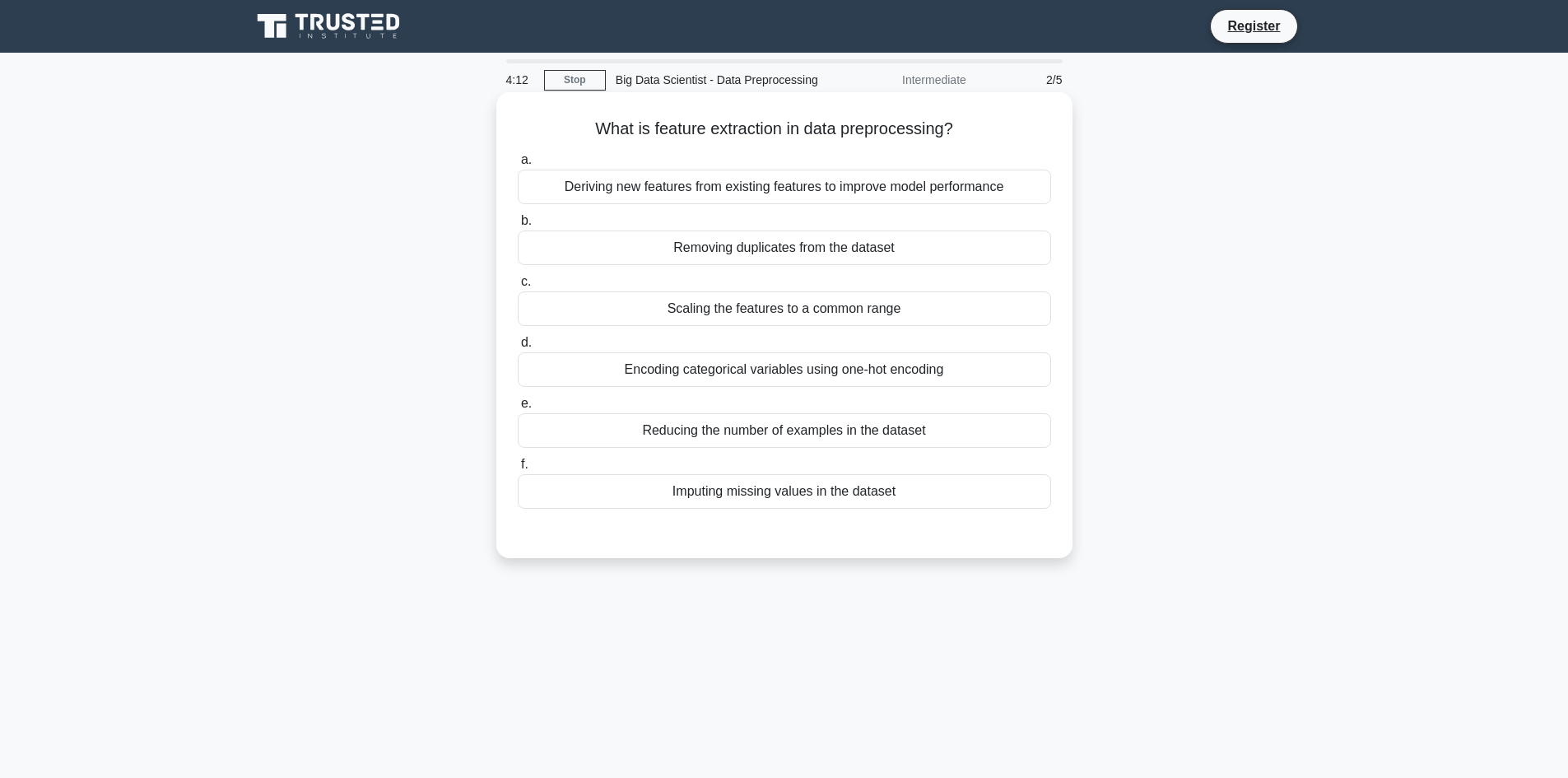
click at [791, 155] on label "a. Deriving new features from existing features to improve model performance" at bounding box center [784, 177] width 534 height 54
click at [518, 155] on input "a. Deriving new features from existing features to improve model performance" at bounding box center [518, 160] width 0 height 11
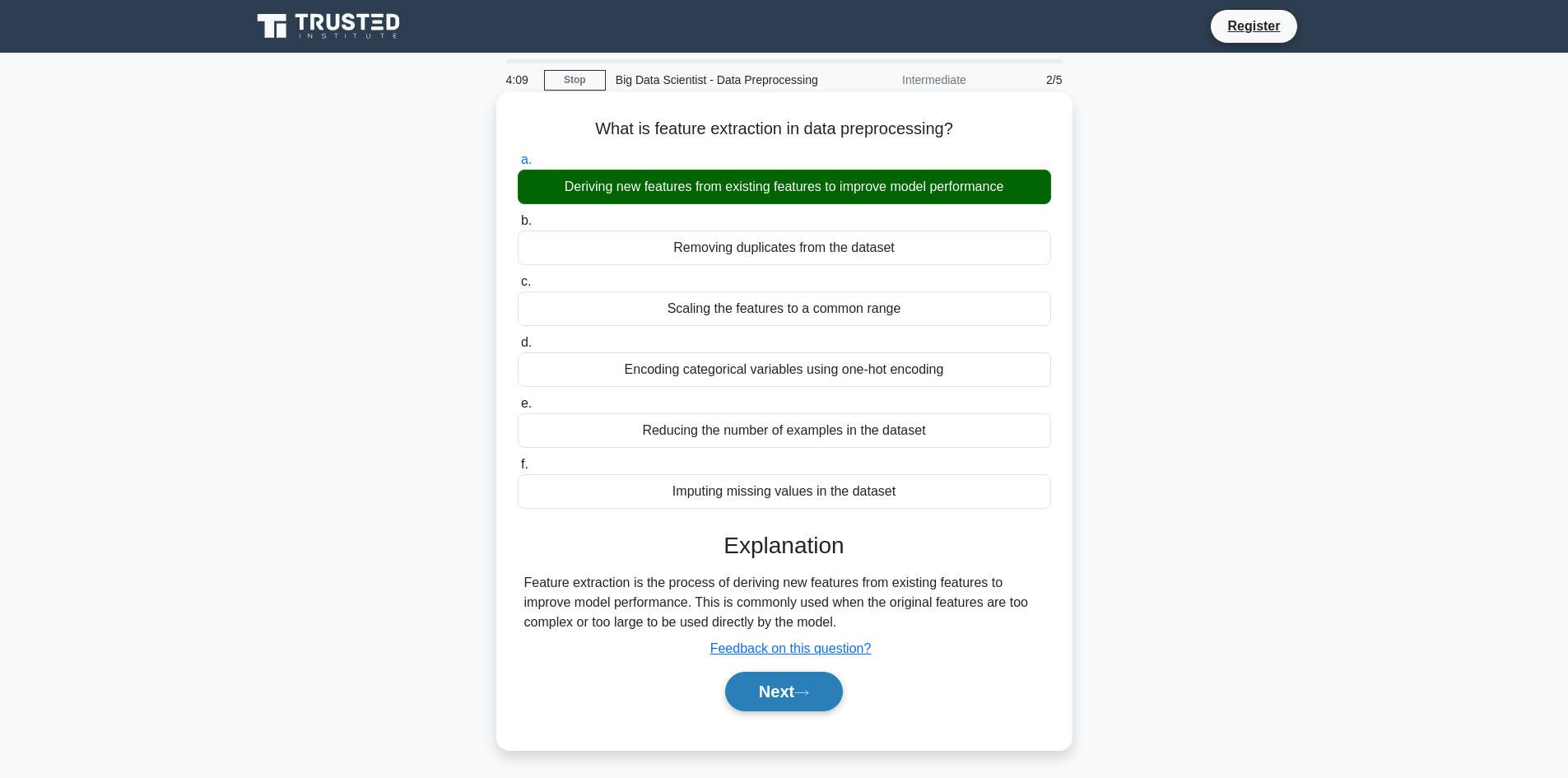
click at [743, 687] on button "Next" at bounding box center [784, 692] width 118 height 40
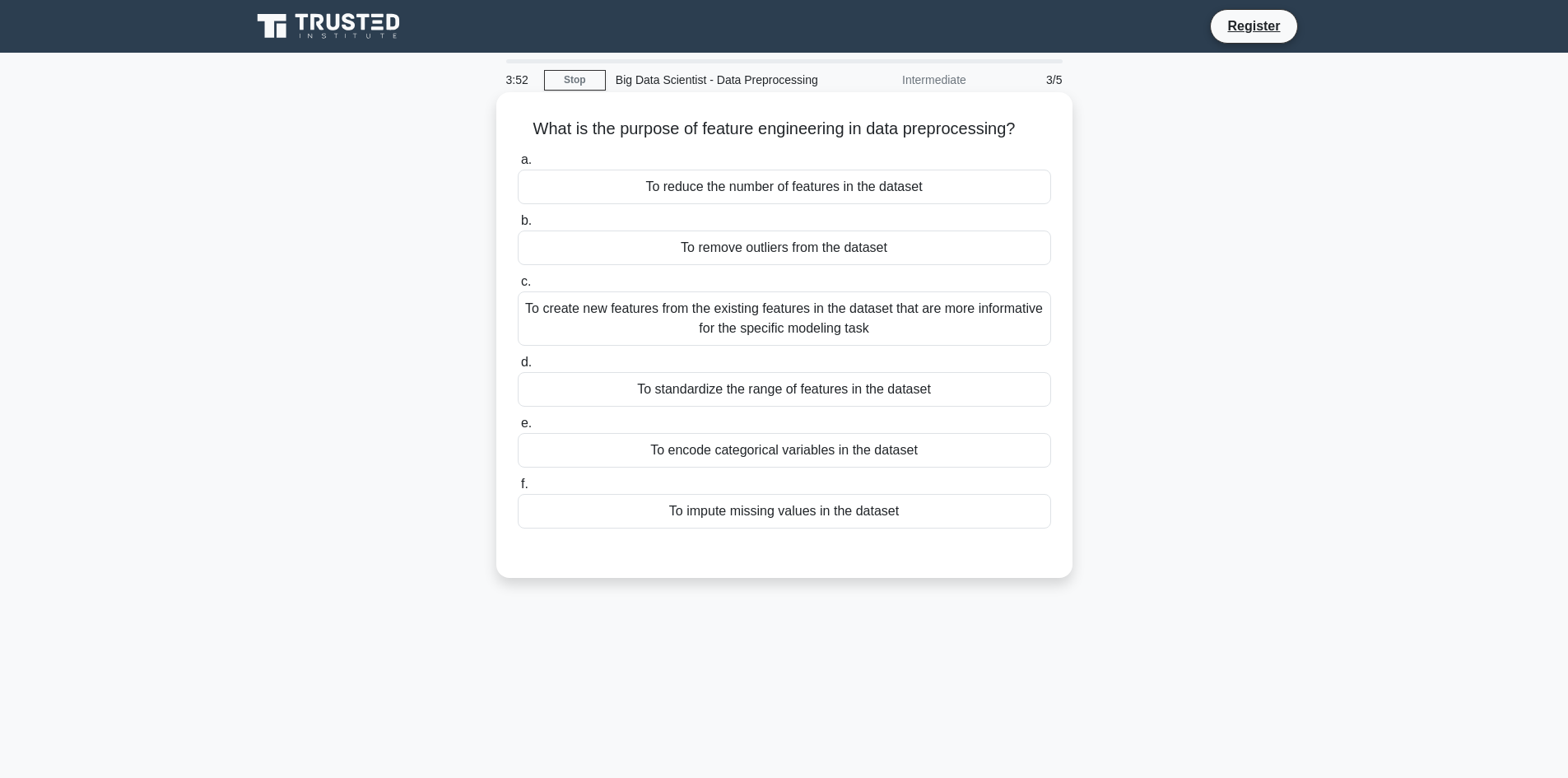
click at [782, 310] on div "To create new features from the existing features in the dataset that are more …" at bounding box center [784, 318] width 534 height 54
click at [518, 288] on input "c. To create new features from the existing features in the dataset that are mo…" at bounding box center [518, 282] width 0 height 11
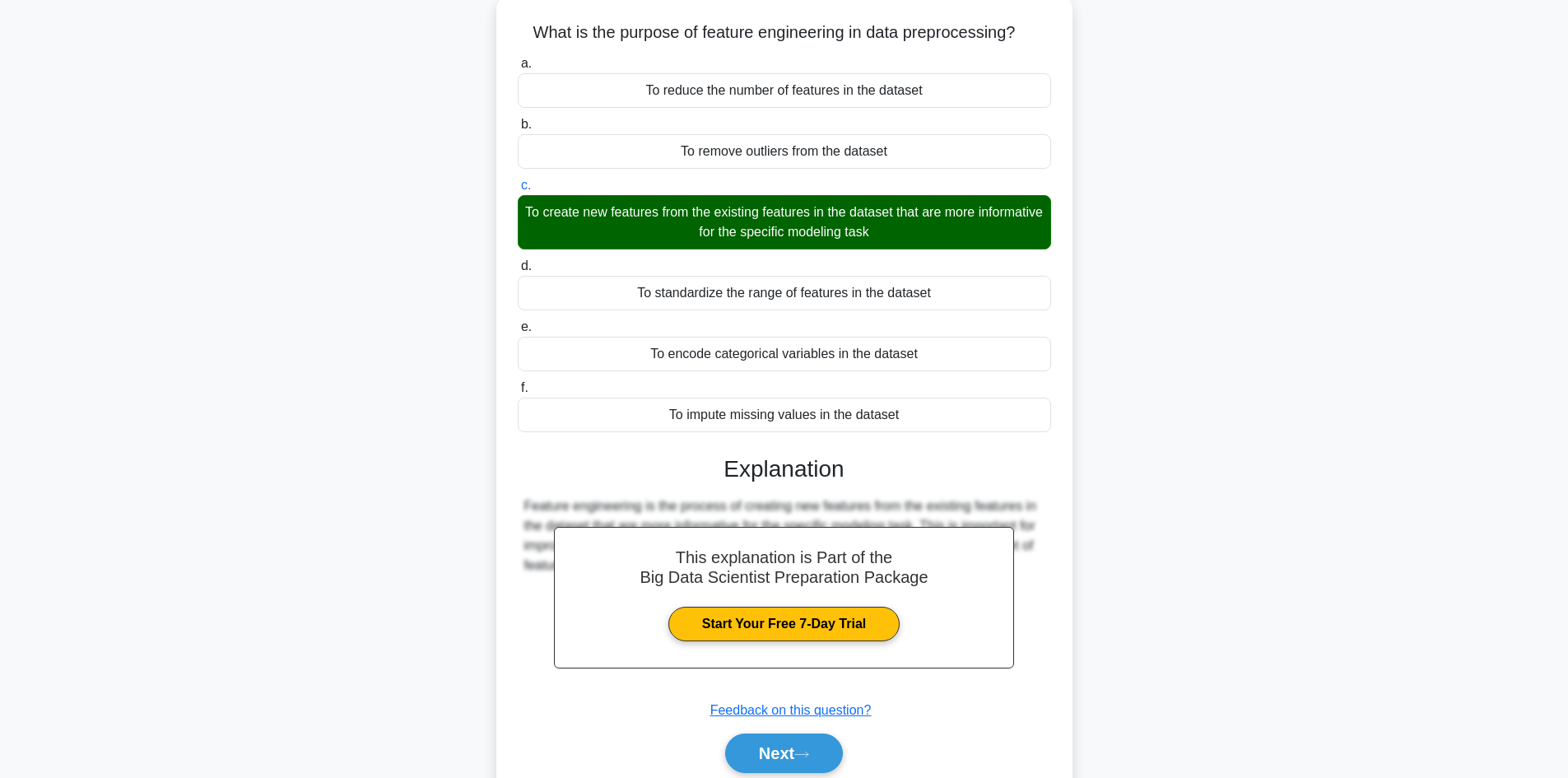
scroll to position [162, 0]
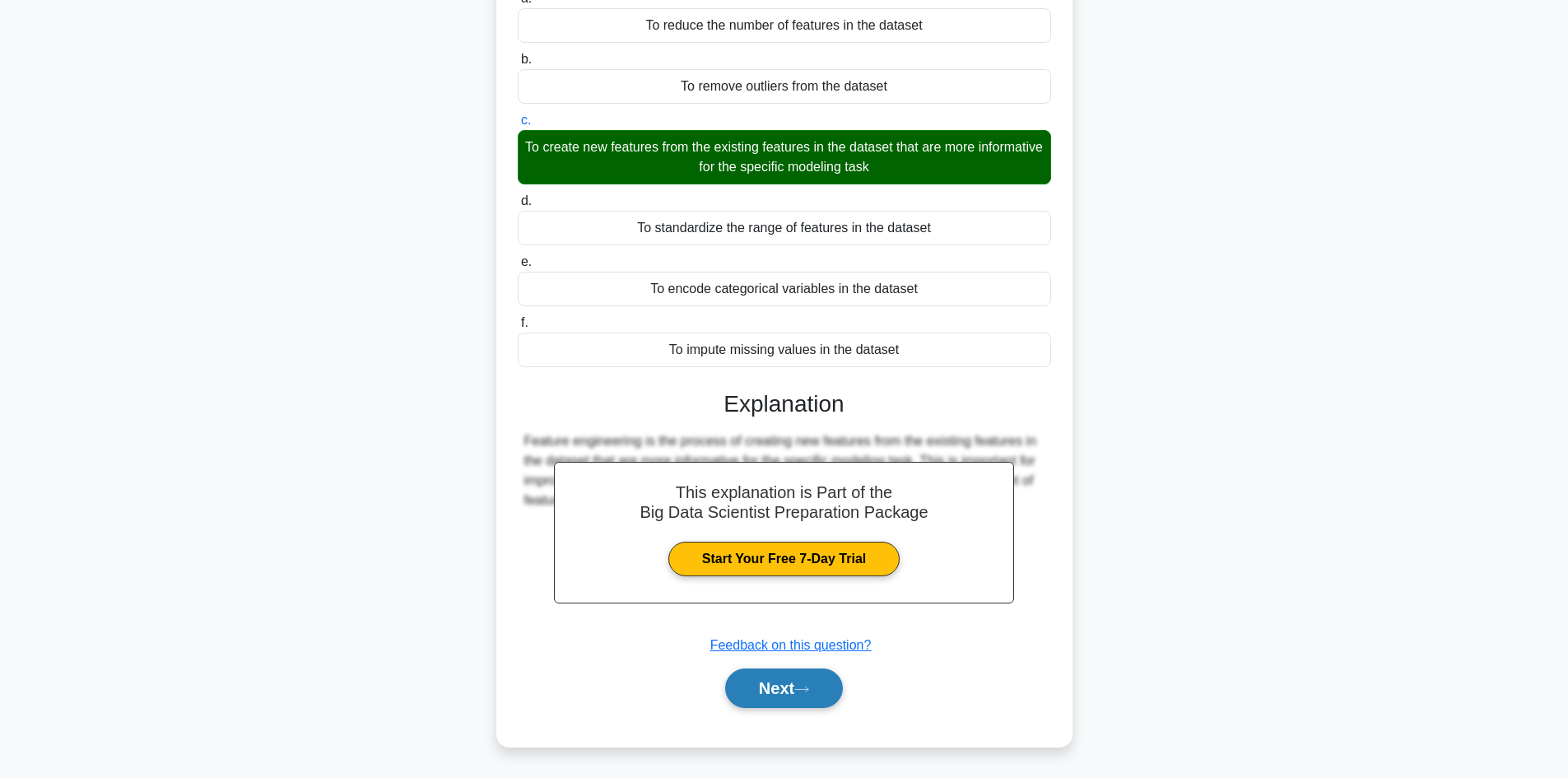
click at [818, 690] on button "Next" at bounding box center [784, 688] width 118 height 40
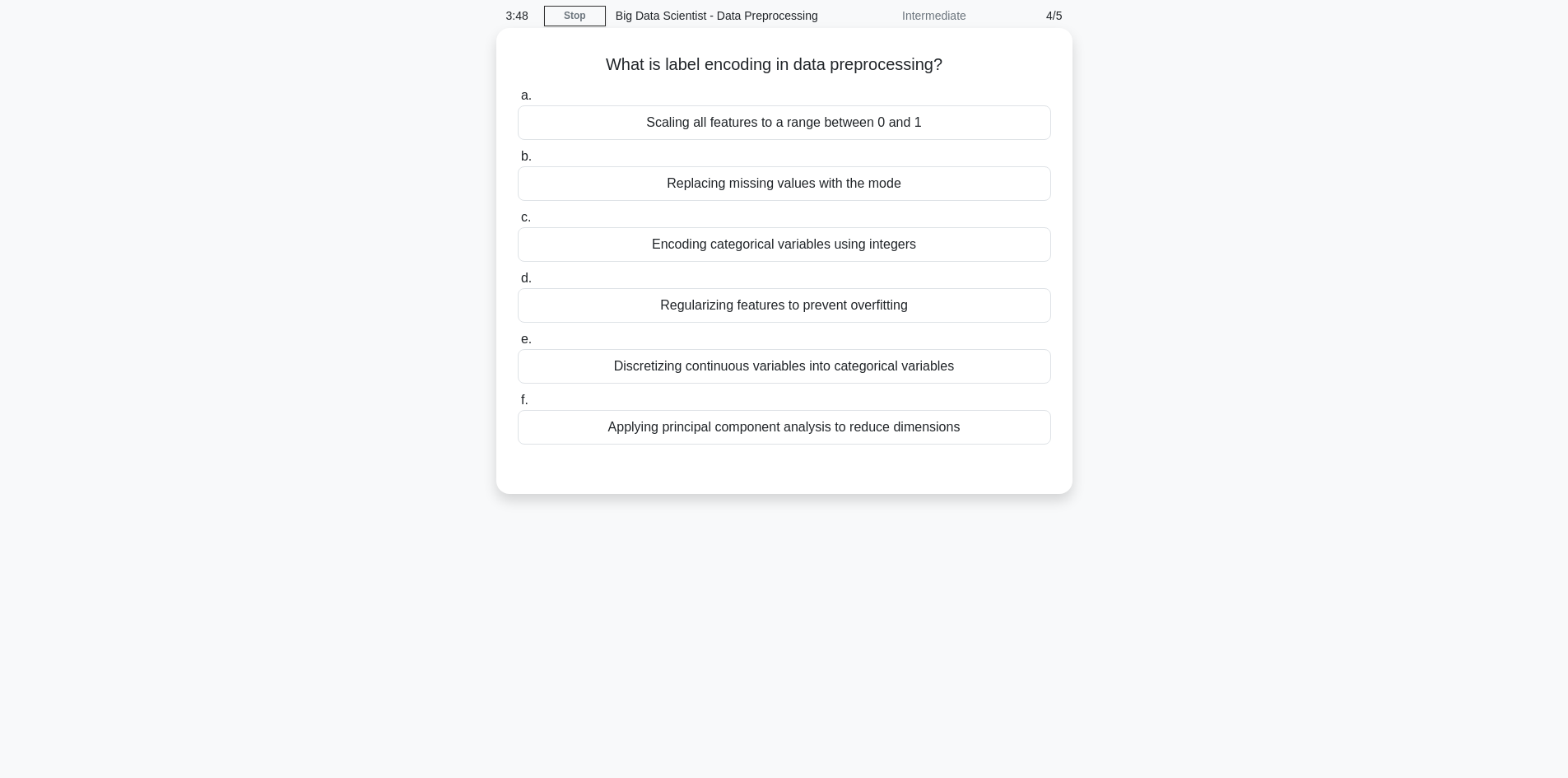
scroll to position [0, 0]
